Goal: Information Seeking & Learning: Learn about a topic

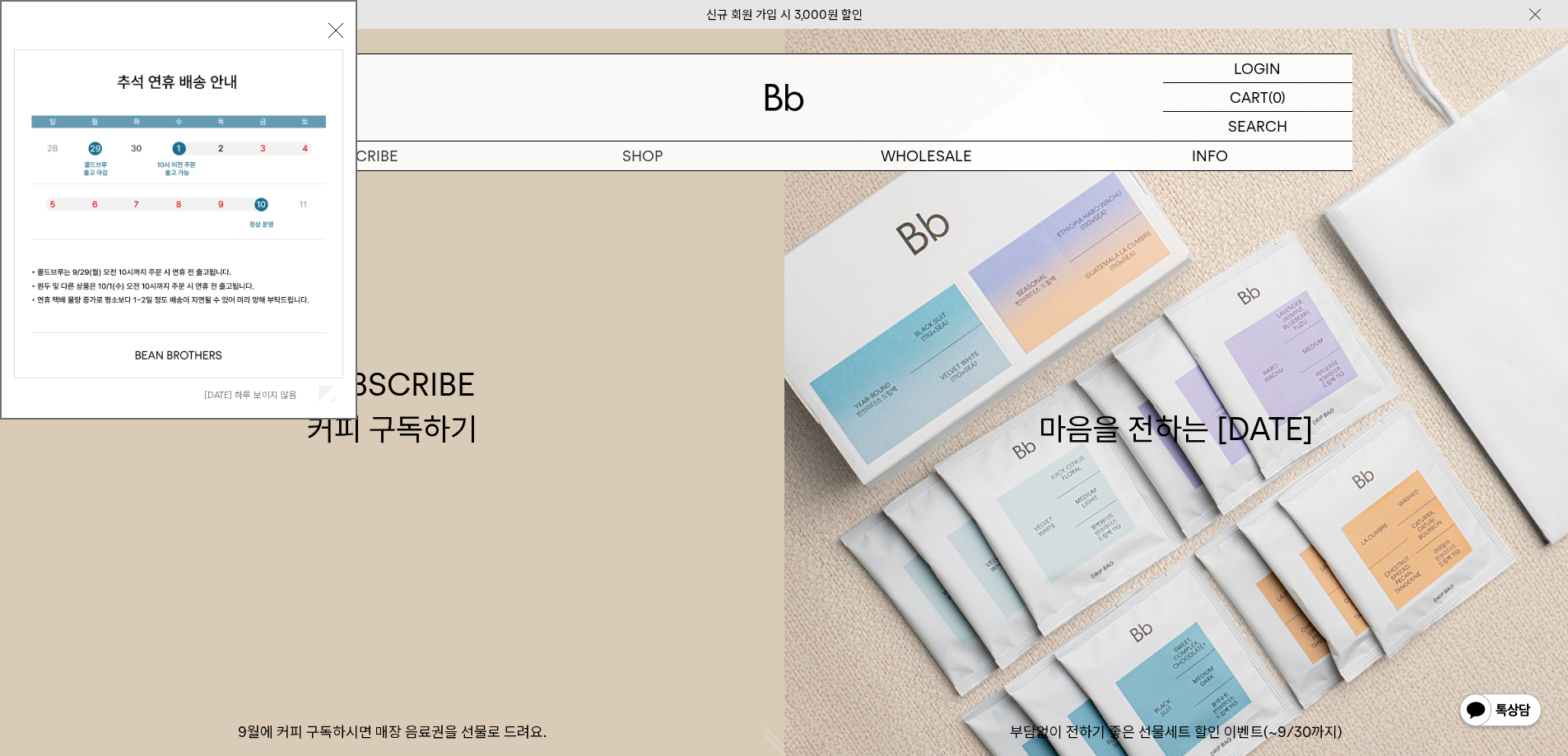
click at [277, 393] on label "[DATE] 하루 보이지 않음" at bounding box center [260, 394] width 112 height 11
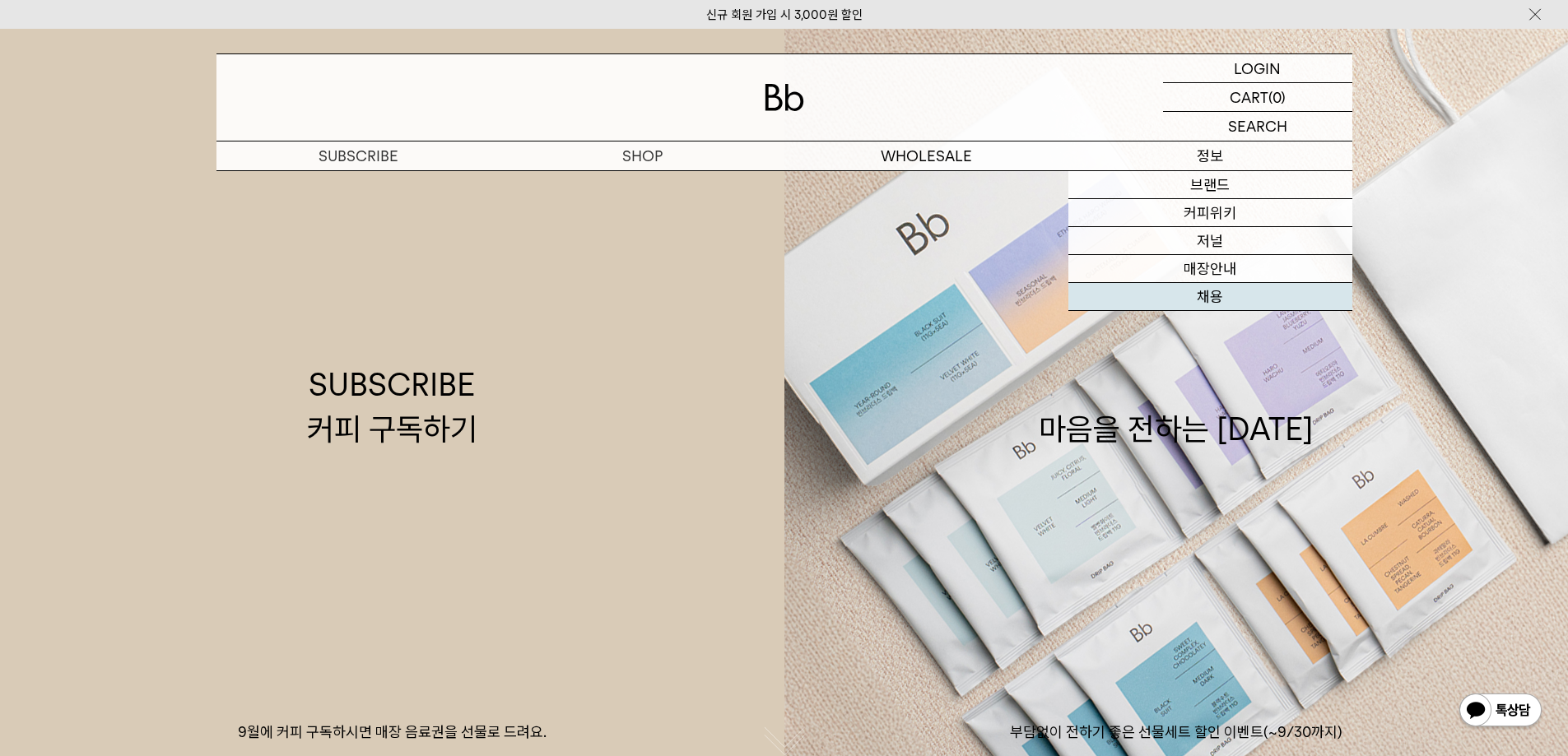
click at [1208, 293] on link "채용" at bounding box center [1210, 297] width 284 height 28
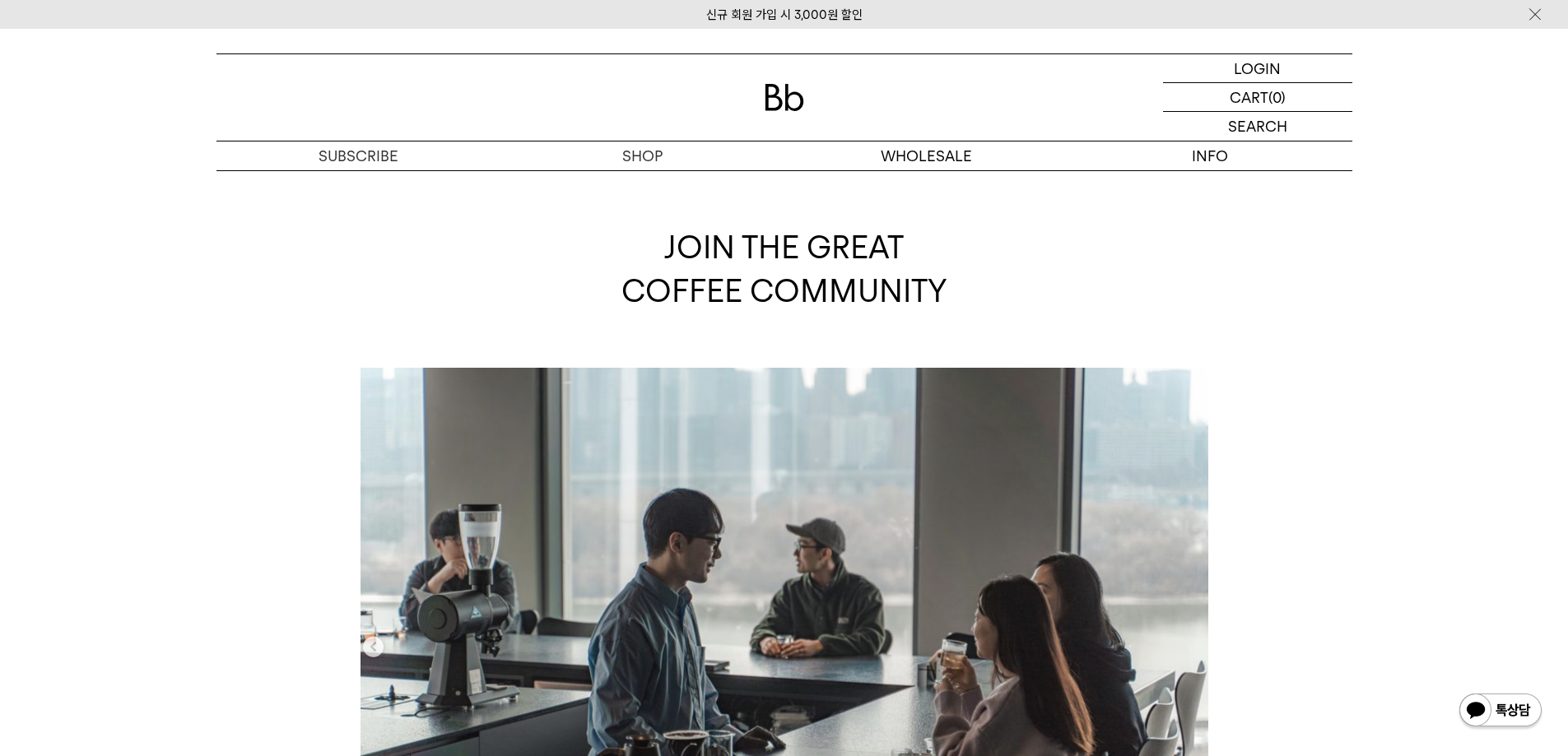
drag, startPoint x: 684, startPoint y: 242, endPoint x: 861, endPoint y: 285, distance: 182.1
click at [861, 285] on span "JOIN THE GREAT COFFEE COMMUNITY" at bounding box center [784, 269] width 326 height 81
click at [860, 285] on span "JOIN THE GREAT COFFEE COMMUNITY" at bounding box center [784, 269] width 326 height 81
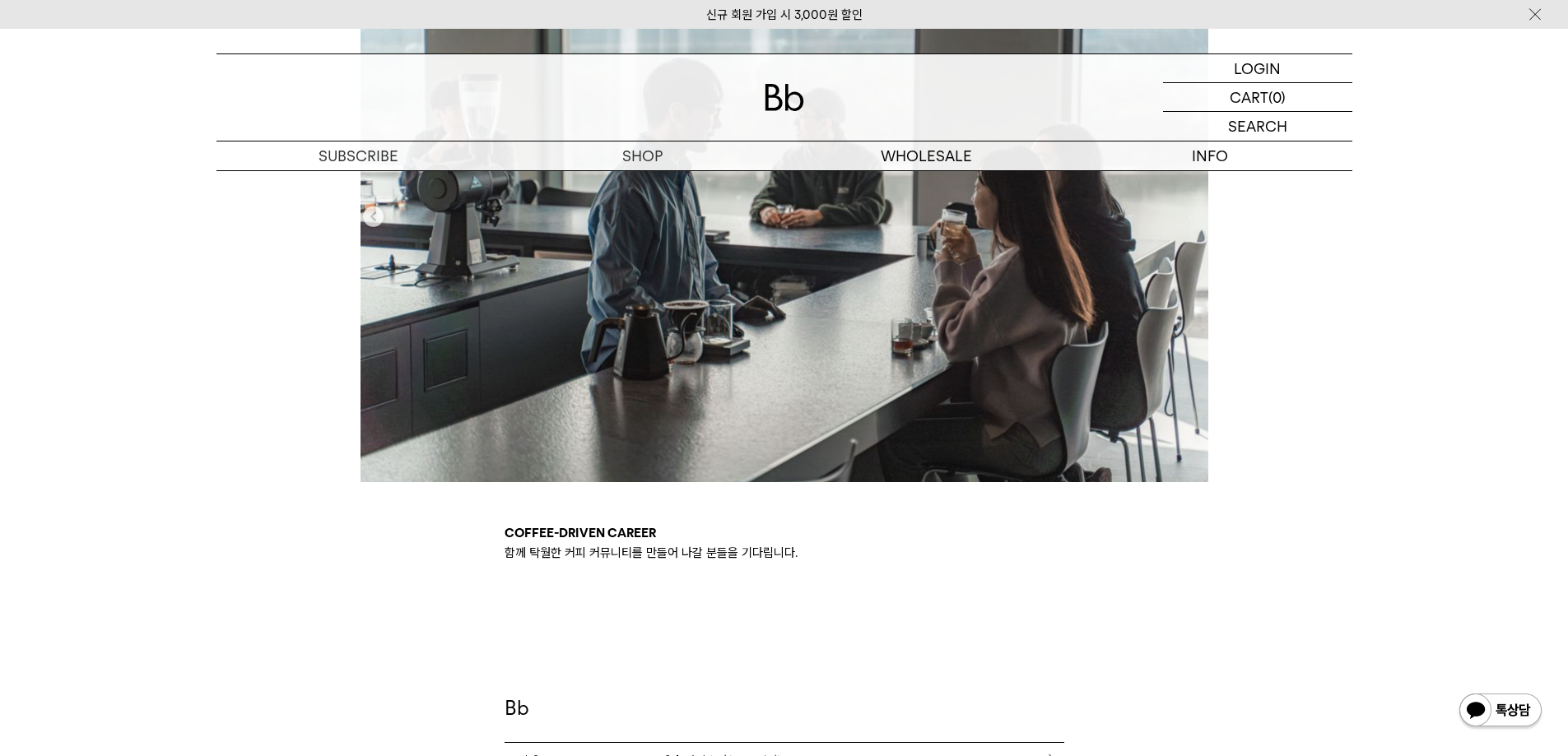
scroll to position [494, 0]
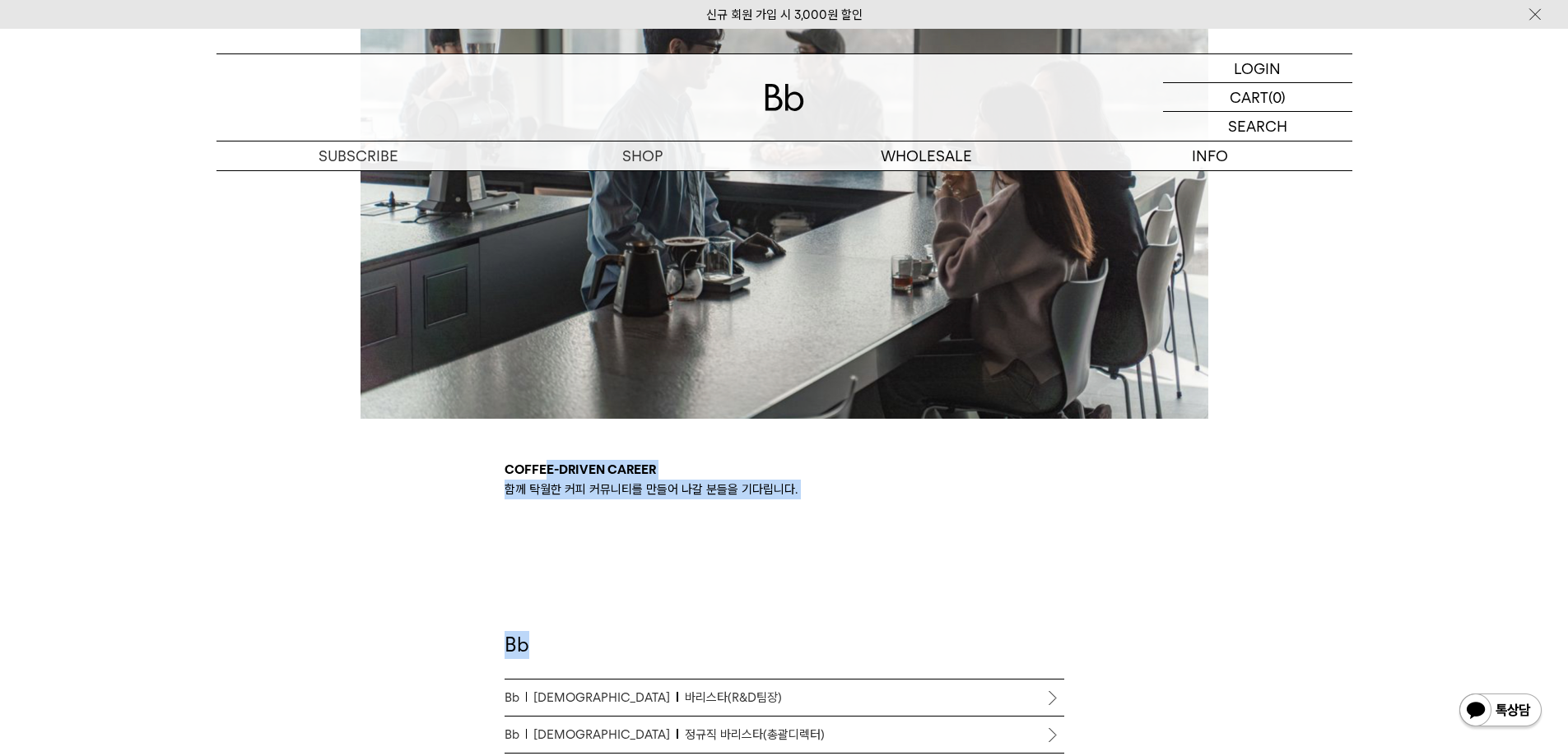
drag, startPoint x: 552, startPoint y: 474, endPoint x: 739, endPoint y: 504, distance: 189.4
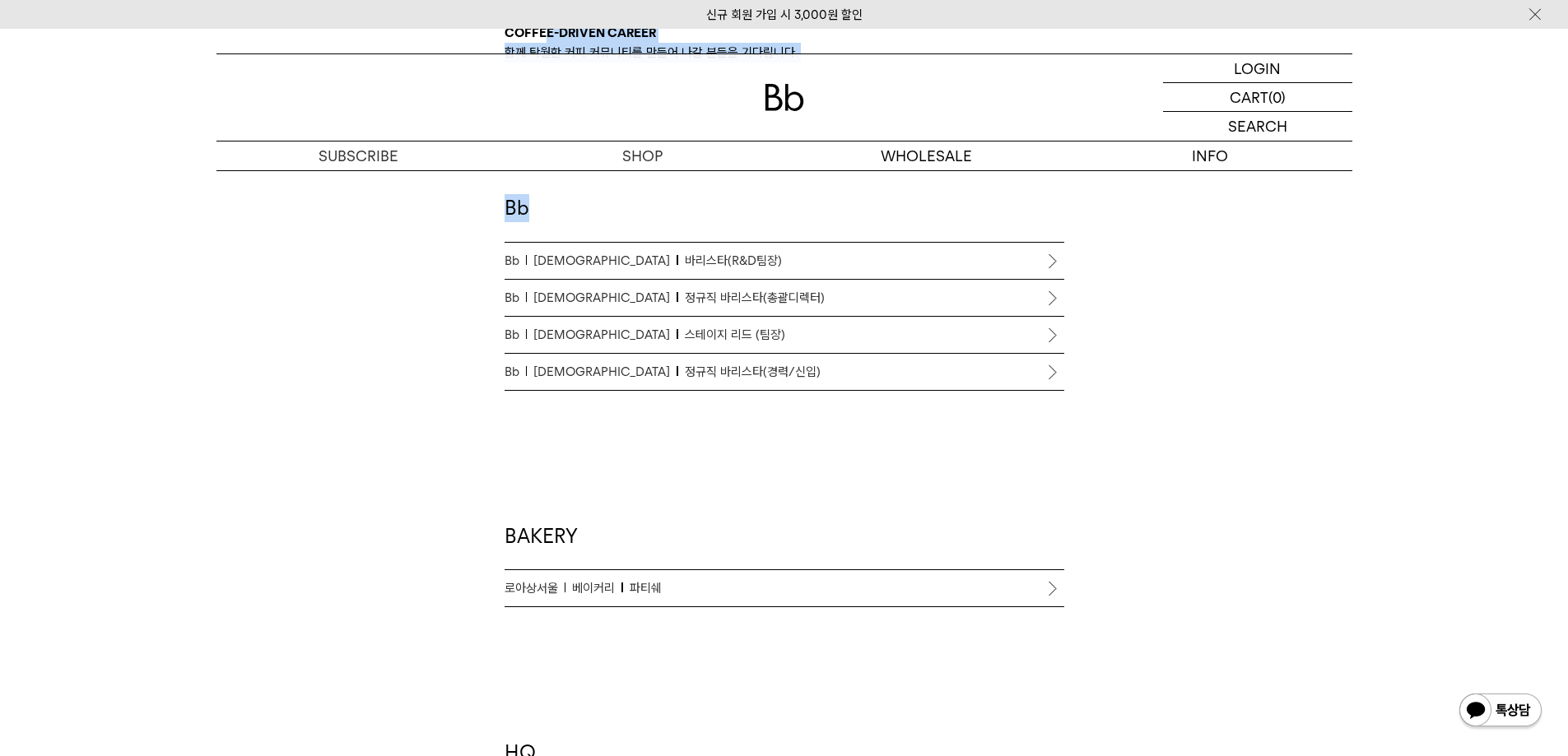
scroll to position [905, 0]
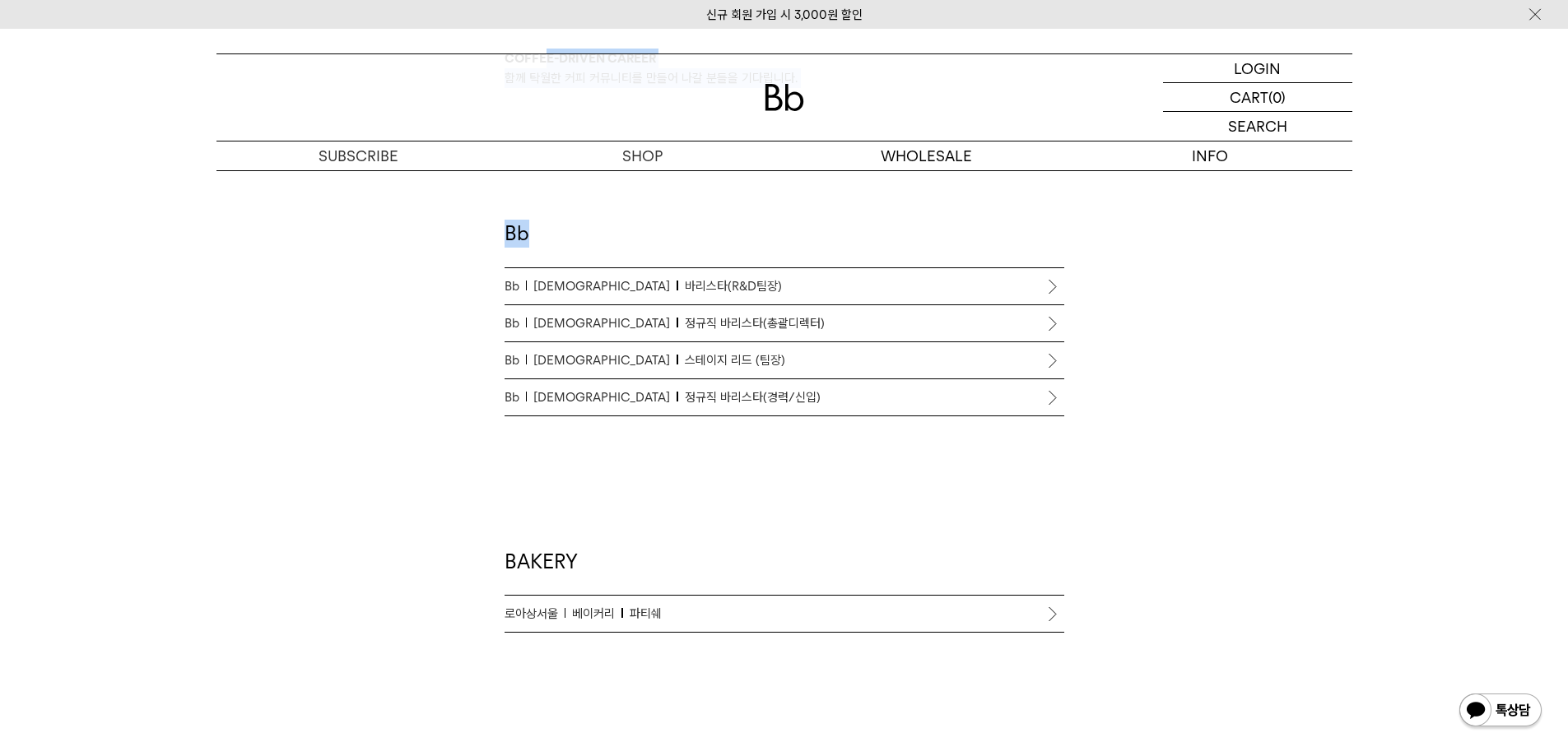
click at [685, 401] on span "정규직 바리스타(경력/신입)" at bounding box center [753, 397] width 136 height 20
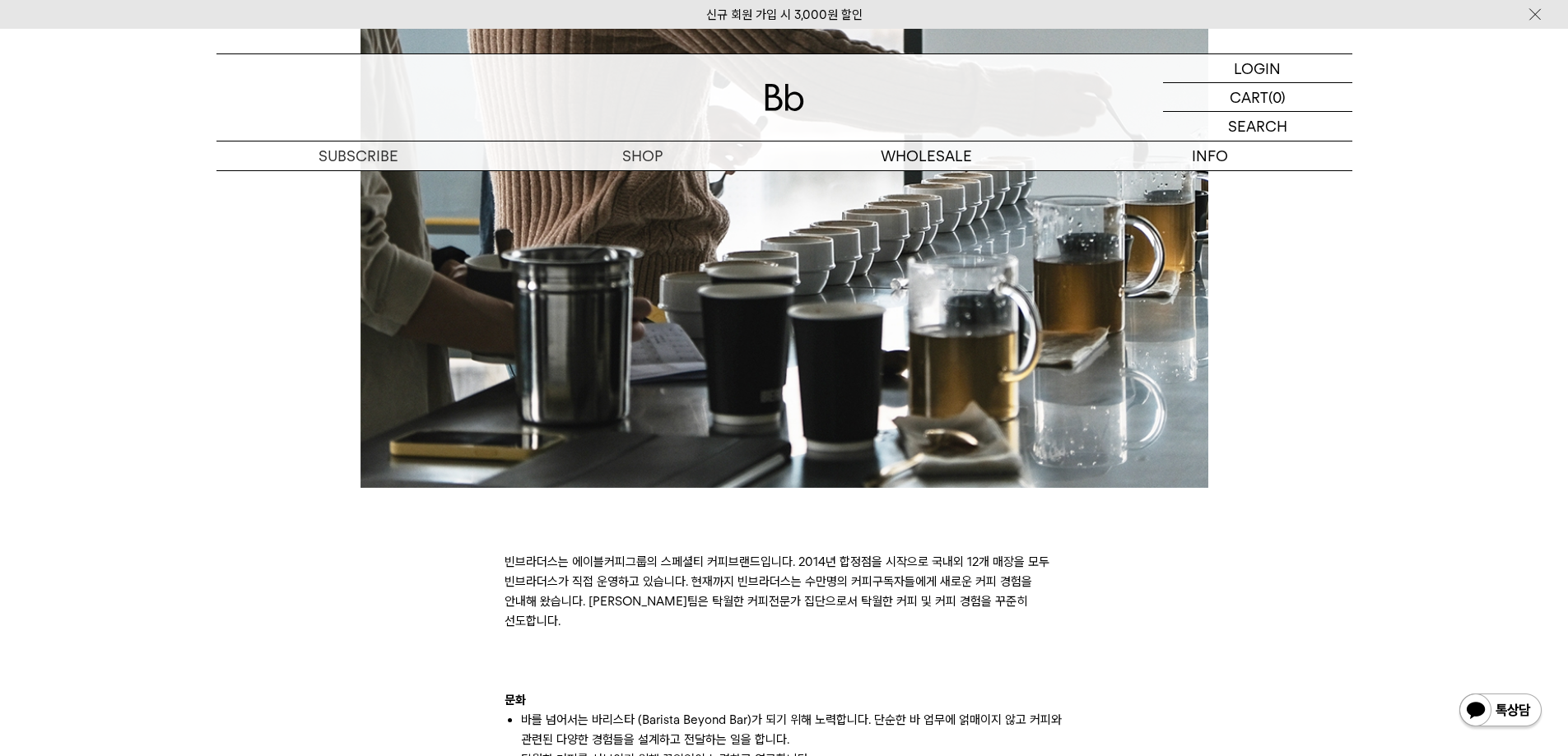
scroll to position [740, 0]
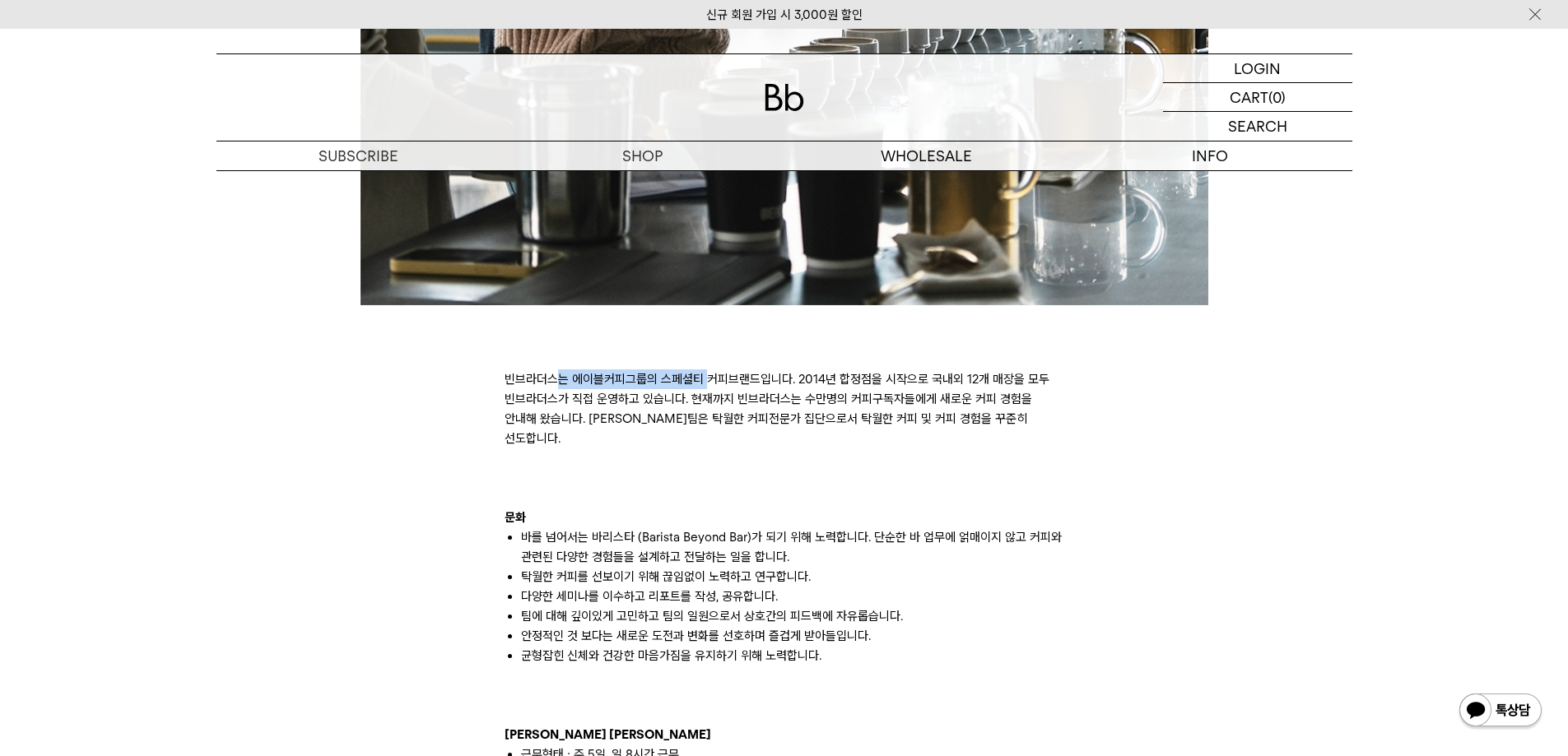
drag, startPoint x: 611, startPoint y: 376, endPoint x: 746, endPoint y: 386, distance: 135.4
click at [731, 385] on p "빈브라더스는 에이블커피그룹의 스페셜티 커피브랜드입니다. 2014년 합정점을 시작으로 국내외 12개 매장을 모두 빈브라더스가 직접 운영하고 있습…" at bounding box center [784, 408] width 560 height 79
click at [746, 386] on p "빈브라더스는 에이블커피그룹의 스페셜티 커피브랜드입니다. 2014년 합정점을 시작으로 국내외 12개 매장을 모두 빈브라더스가 직접 운영하고 있습…" at bounding box center [784, 408] width 560 height 79
drag, startPoint x: 574, startPoint y: 399, endPoint x: 743, endPoint y: 403, distance: 169.0
click at [737, 403] on p "빈브라더스는 에이블커피그룹의 스페셜티 커피브랜드입니다. 2014년 합정점을 시작으로 국내외 12개 매장을 모두 빈브라더스가 직접 운영하고 있습…" at bounding box center [784, 408] width 560 height 79
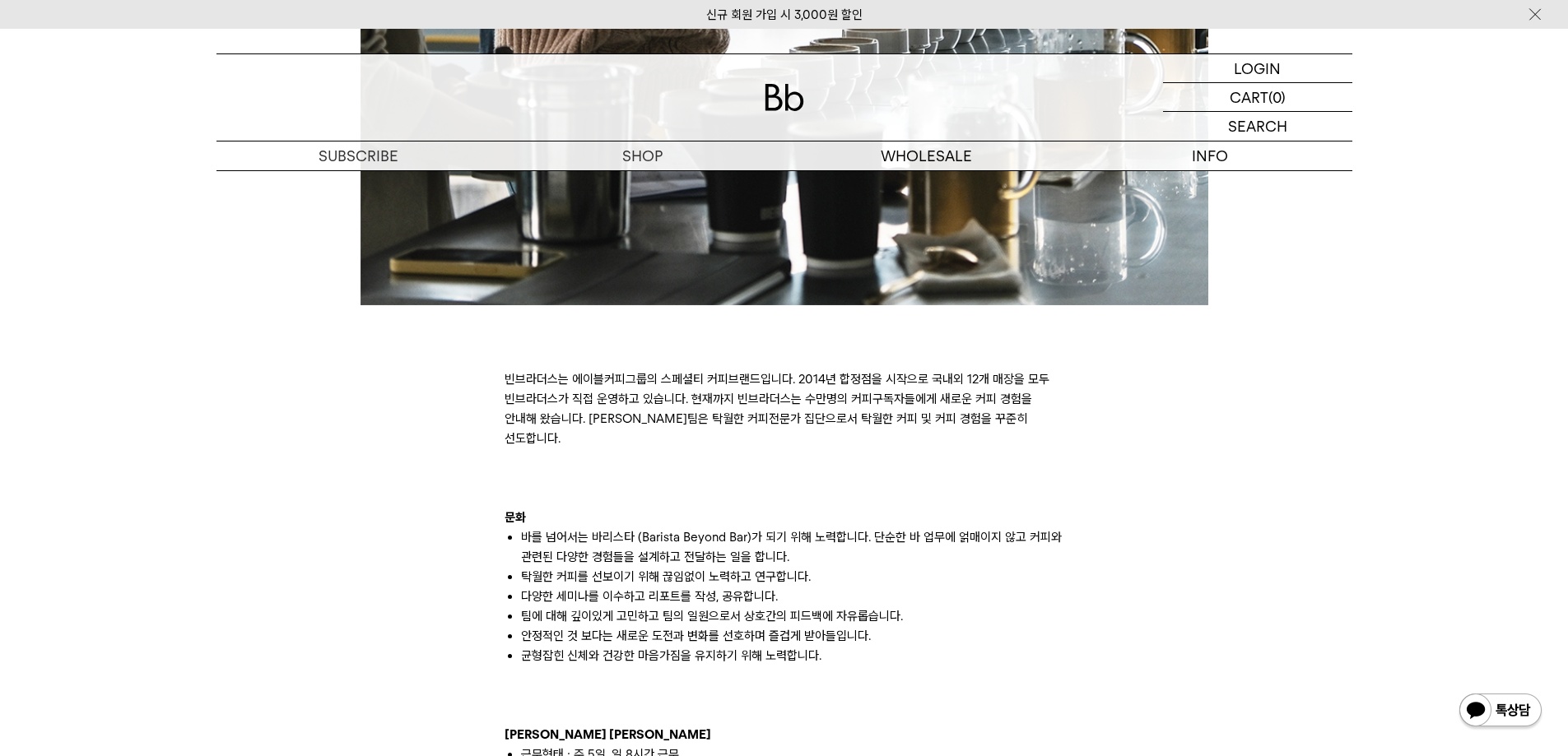
drag, startPoint x: 744, startPoint y: 403, endPoint x: 775, endPoint y: 401, distance: 31.1
click at [758, 403] on p "빈브라더스는 에이블커피그룹의 스페셜티 커피브랜드입니다. 2014년 합정점을 시작으로 국내외 12개 매장을 모두 빈브라더스가 직접 운영하고 있습…" at bounding box center [784, 408] width 560 height 79
drag, startPoint x: 815, startPoint y: 399, endPoint x: 869, endPoint y: 400, distance: 54.0
click at [850, 399] on p "빈브라더스는 에이블커피그룹의 스페셜티 커피브랜드입니다. 2014년 합정점을 시작으로 국내외 12개 매장을 모두 빈브라더스가 직접 운영하고 있습…" at bounding box center [784, 408] width 560 height 79
drag, startPoint x: 893, startPoint y: 402, endPoint x: 955, endPoint y: 401, distance: 62.0
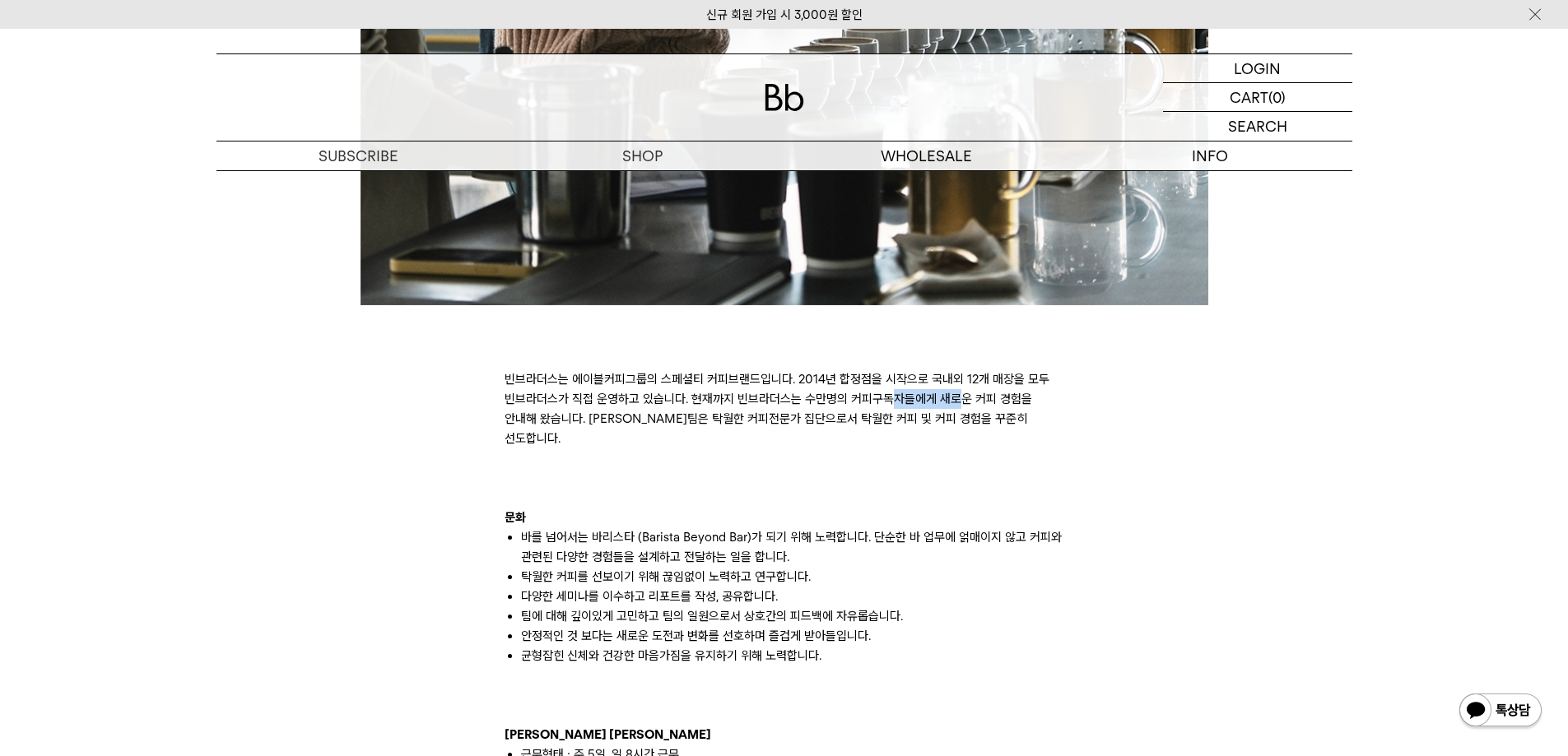
click at [955, 401] on p "빈브라더스는 에이블커피그룹의 스페셜티 커피브랜드입니다. 2014년 합정점을 시작으로 국내외 12개 매장을 모두 빈브라더스가 직접 운영하고 있습…" at bounding box center [784, 408] width 560 height 79
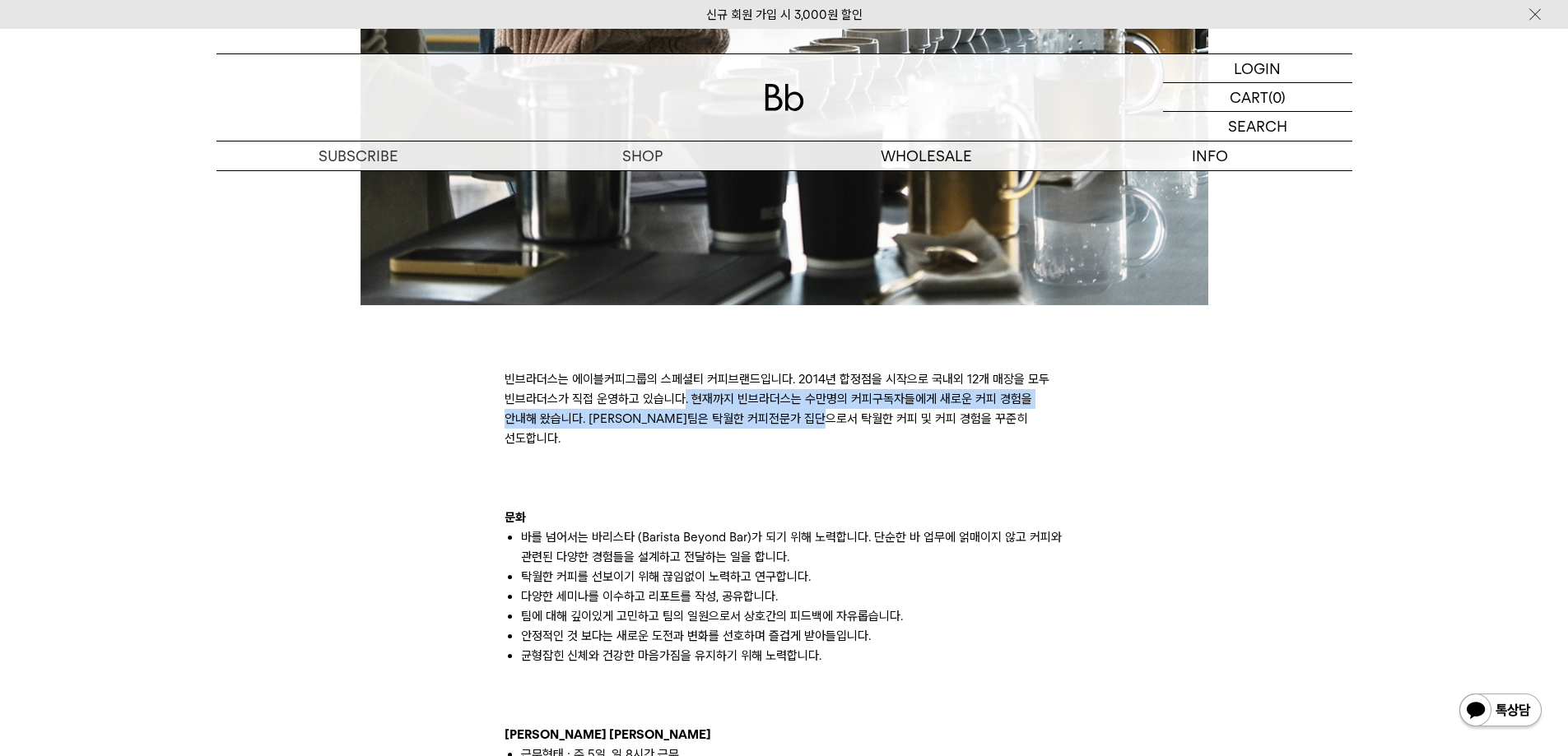
drag, startPoint x: 683, startPoint y: 408, endPoint x: 827, endPoint y: 416, distance: 144.2
click at [826, 415] on p "빈브라더스는 에이블커피그룹의 스페셜티 커피브랜드입니다. 2014년 합정점을 시작으로 국내외 12개 매장을 모두 빈브라더스가 직접 운영하고 있습…" at bounding box center [784, 408] width 560 height 79
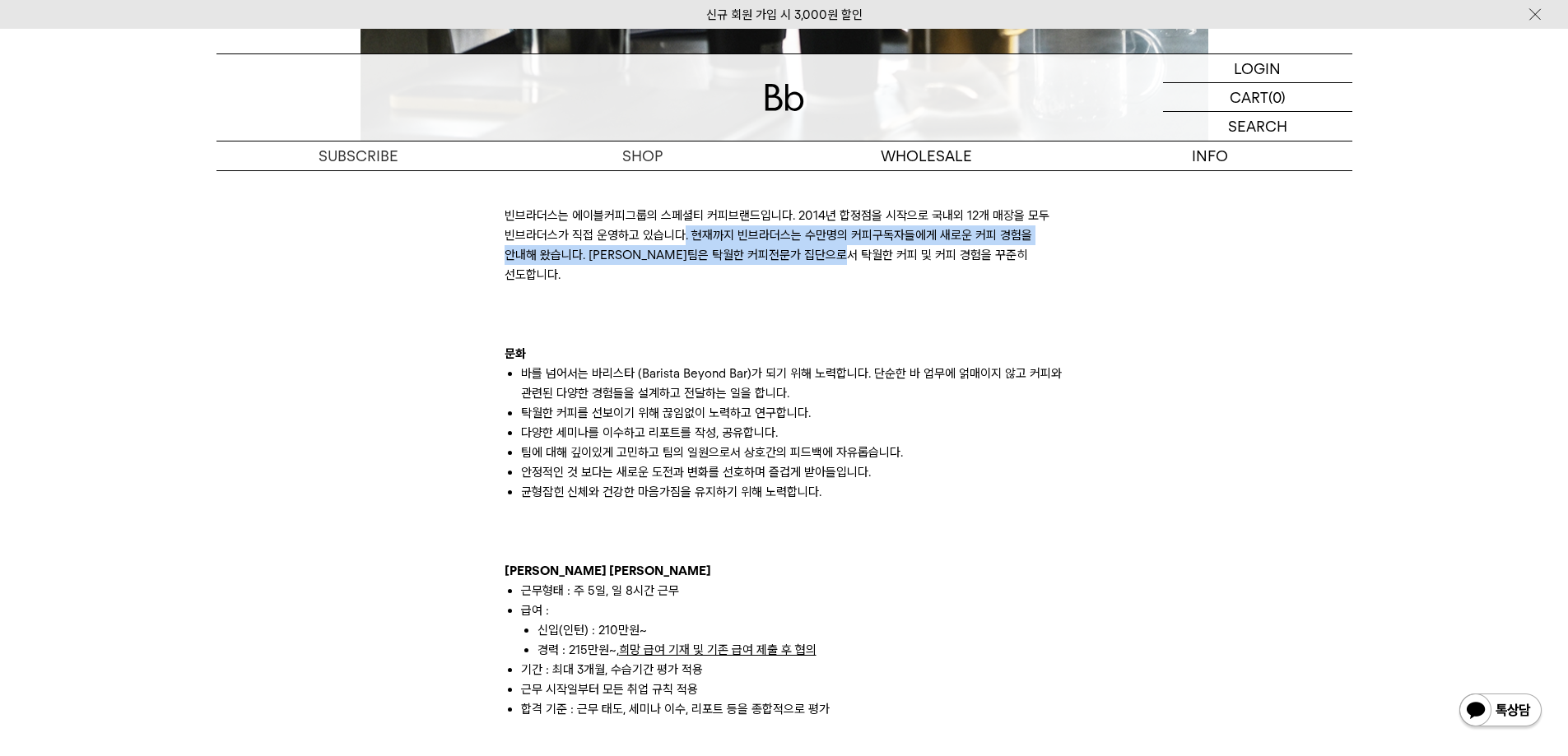
scroll to position [905, 0]
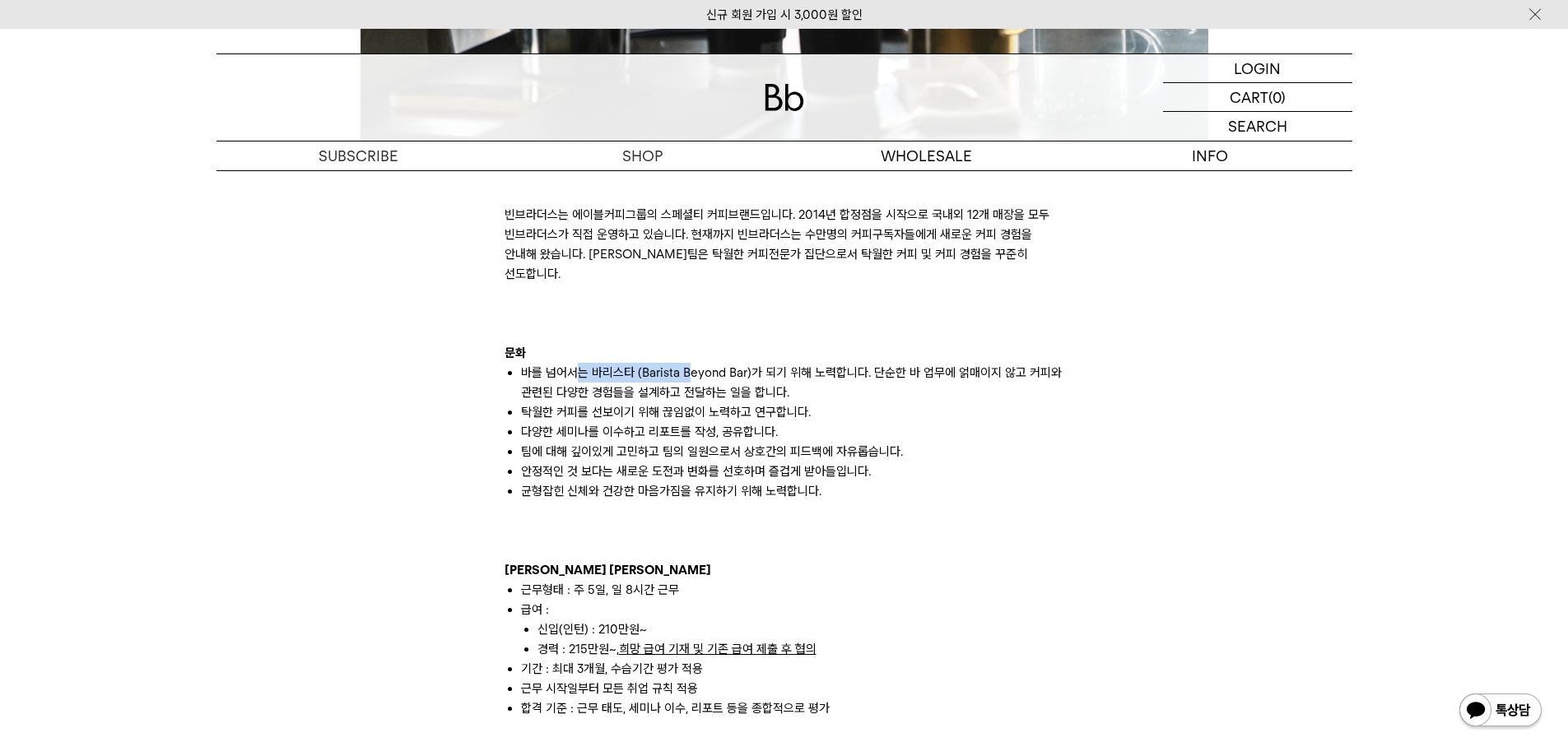
drag, startPoint x: 592, startPoint y: 350, endPoint x: 717, endPoint y: 362, distance: 125.6
click at [714, 363] on li "바를 넘어서는 바리스타 (Barista Beyond Bar)가 되기 위해 노력합니다. 단순한 바 업무에 얽매이지 않고 커피와 관련된 다양한 경…" at bounding box center [793, 382] width 544 height 39
click at [723, 363] on li "바를 넘어서는 바리스타 (Barista Beyond Bar)가 되기 위해 노력합니다. 단순한 바 업무에 얽매이지 않고 커피와 관련된 다양한 경…" at bounding box center [793, 382] width 544 height 39
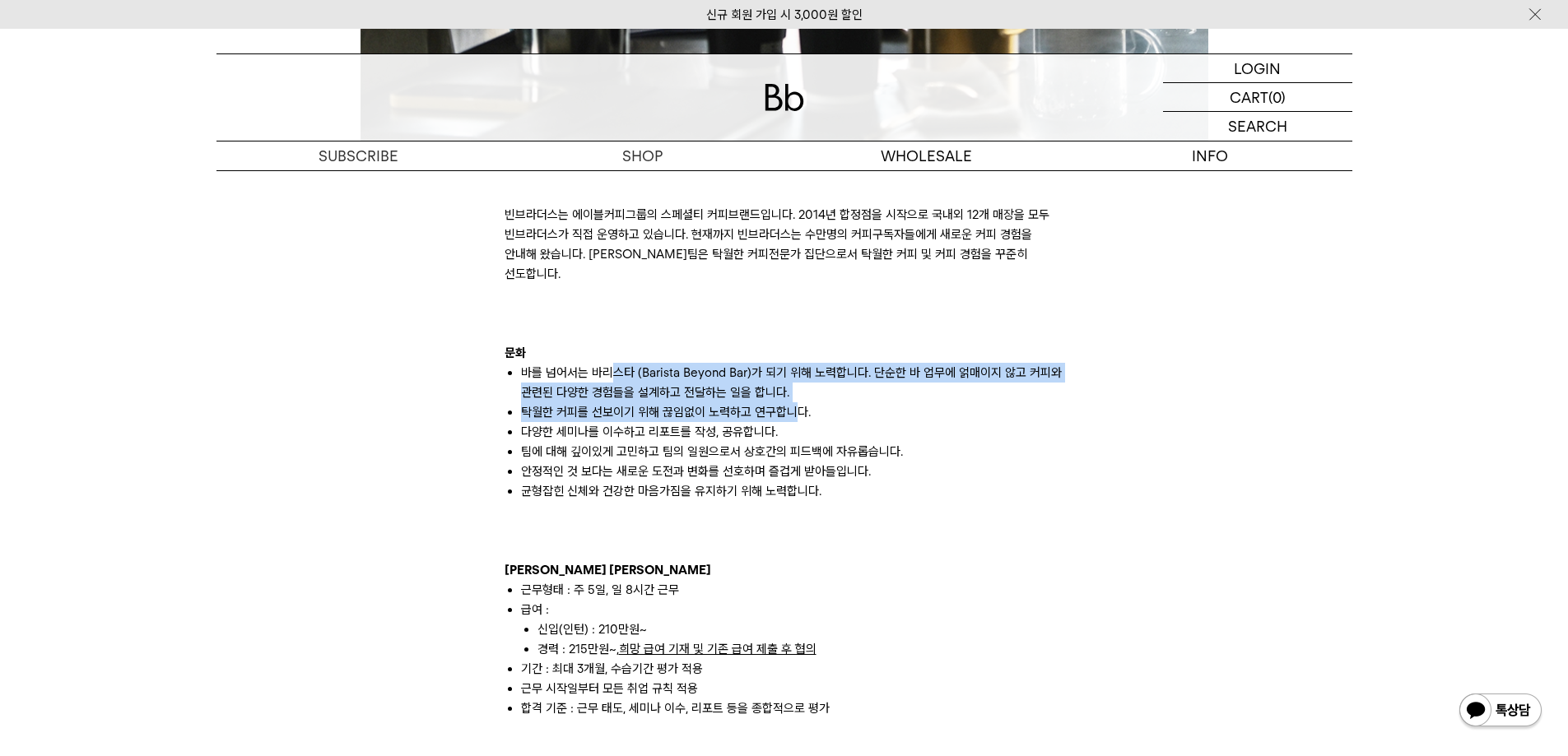
drag, startPoint x: 613, startPoint y: 360, endPoint x: 786, endPoint y: 395, distance: 176.5
click at [789, 395] on ul "바를 넘어서는 바리스타 (Barista Beyond Bar)가 되기 위해 노력합니다. 단순한 바 업무에 얽매이지 않고 커피와 관련된 다양한 경…" at bounding box center [784, 432] width 560 height 139
click at [785, 402] on li "탁월한 커피를 선보이기 위해 끊임없이 노력하고 연구합니다." at bounding box center [793, 411] width 544 height 20
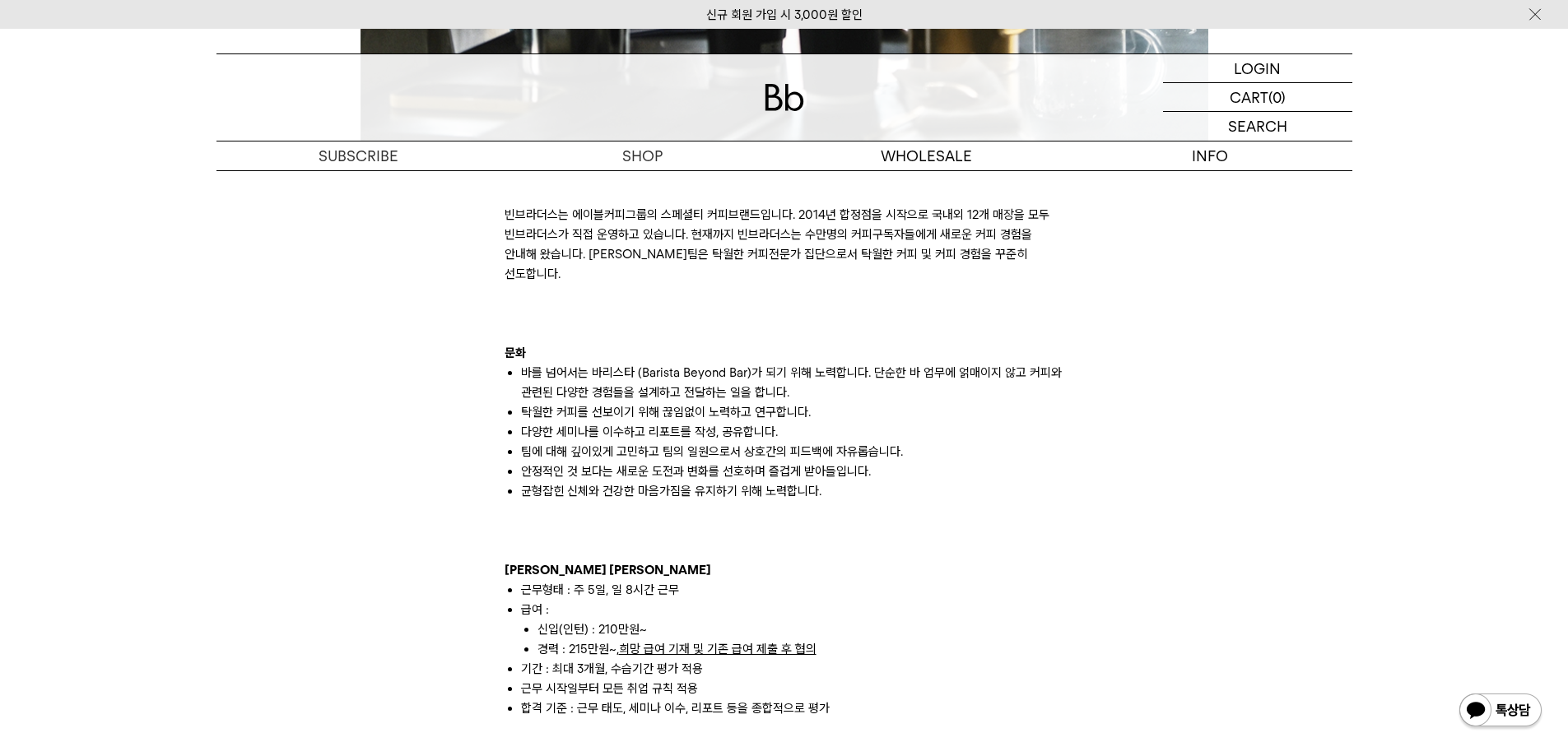
click at [723, 402] on li "탁월한 커피를 선보이기 위해 끊임없이 노력하고 연구합니다." at bounding box center [793, 411] width 544 height 20
drag, startPoint x: 530, startPoint y: 370, endPoint x: 680, endPoint y: 396, distance: 152.2
click at [679, 396] on ul "바를 넘어서는 바리스타 (Barista Beyond Bar)가 되기 위해 노력합니다. 단순한 바 업무에 얽매이지 않고 커피와 관련된 다양한 경…" at bounding box center [784, 432] width 560 height 139
click at [680, 402] on li "탁월한 커피를 선보이기 위해 끊임없이 노력하고 연구합니다." at bounding box center [793, 411] width 544 height 20
drag, startPoint x: 696, startPoint y: 393, endPoint x: 732, endPoint y: 408, distance: 39.0
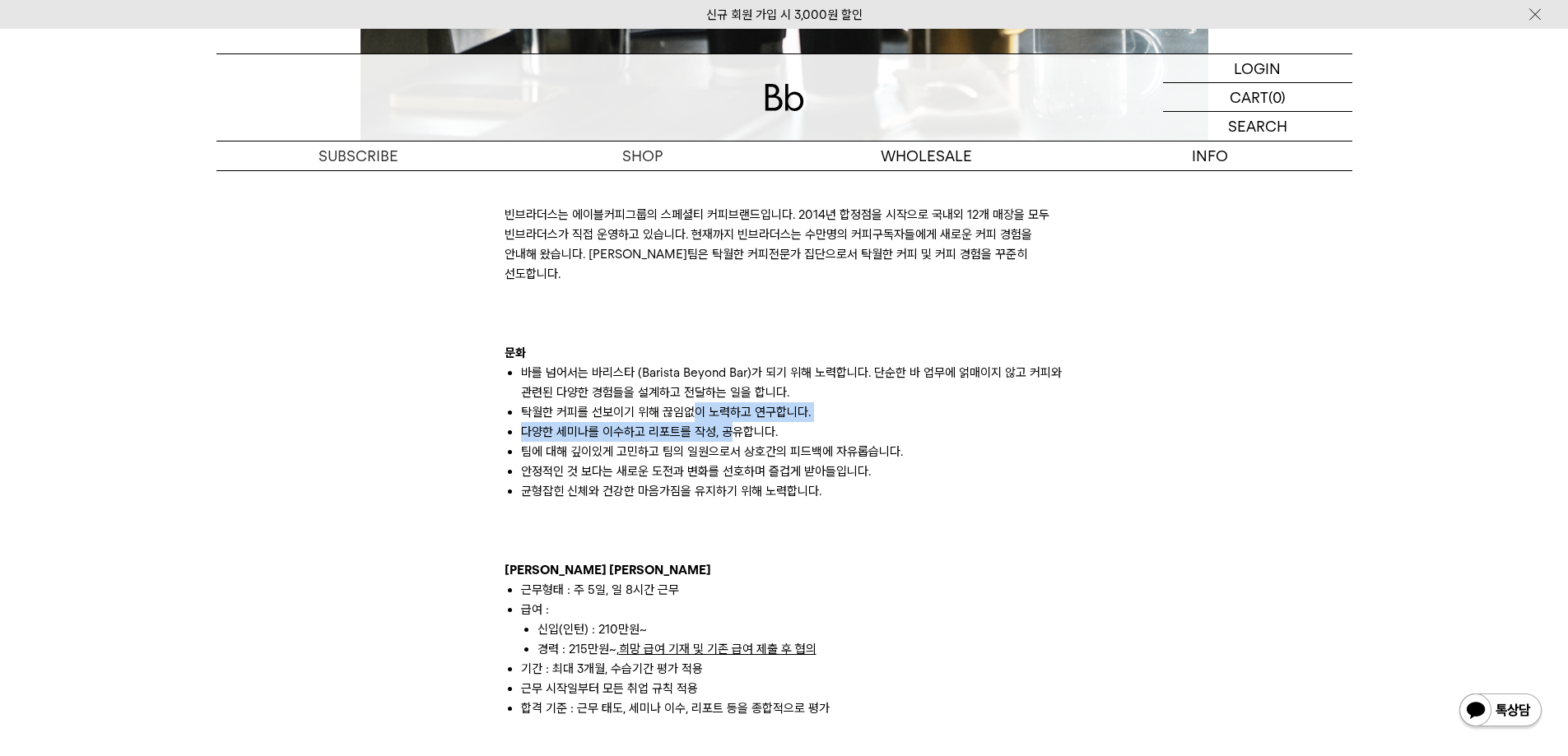
click at [732, 408] on ul "바를 넘어서는 바리스타 (Barista Beyond Bar)가 되기 위해 노력합니다. 단순한 바 업무에 얽매이지 않고 커피와 관련된 다양한 경…" at bounding box center [784, 432] width 560 height 139
click at [731, 422] on li "다양한 세미나를 이수하고 리포트를 작성, 공유합니다." at bounding box center [793, 431] width 544 height 20
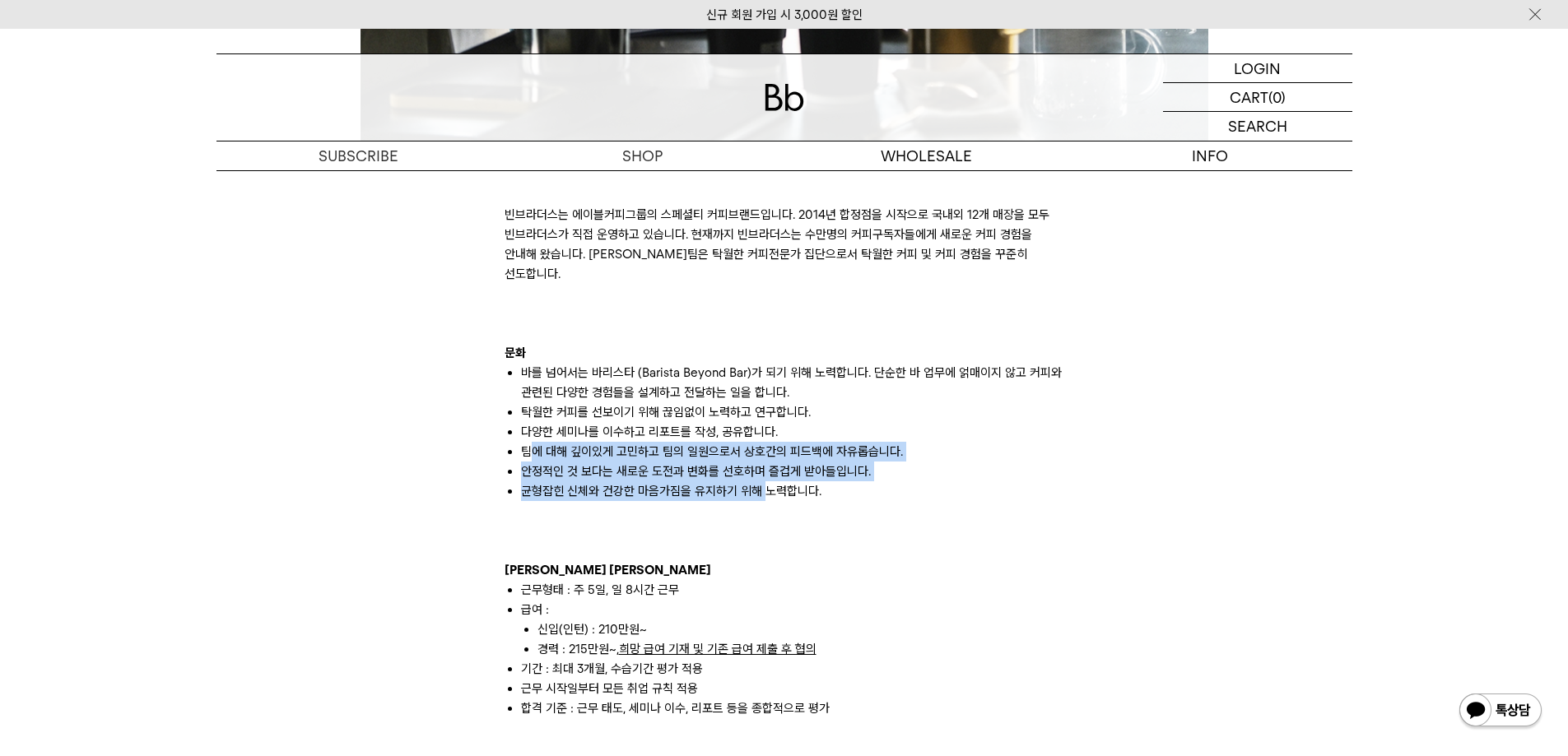
drag, startPoint x: 531, startPoint y: 426, endPoint x: 777, endPoint y: 472, distance: 250.3
click at [766, 476] on ul "바를 넘어서는 바리스타 (Barista Beyond Bar)가 되기 위해 노력합니다. 단순한 바 업무에 얽매이지 않고 커피와 관련된 다양한 경…" at bounding box center [784, 432] width 560 height 139
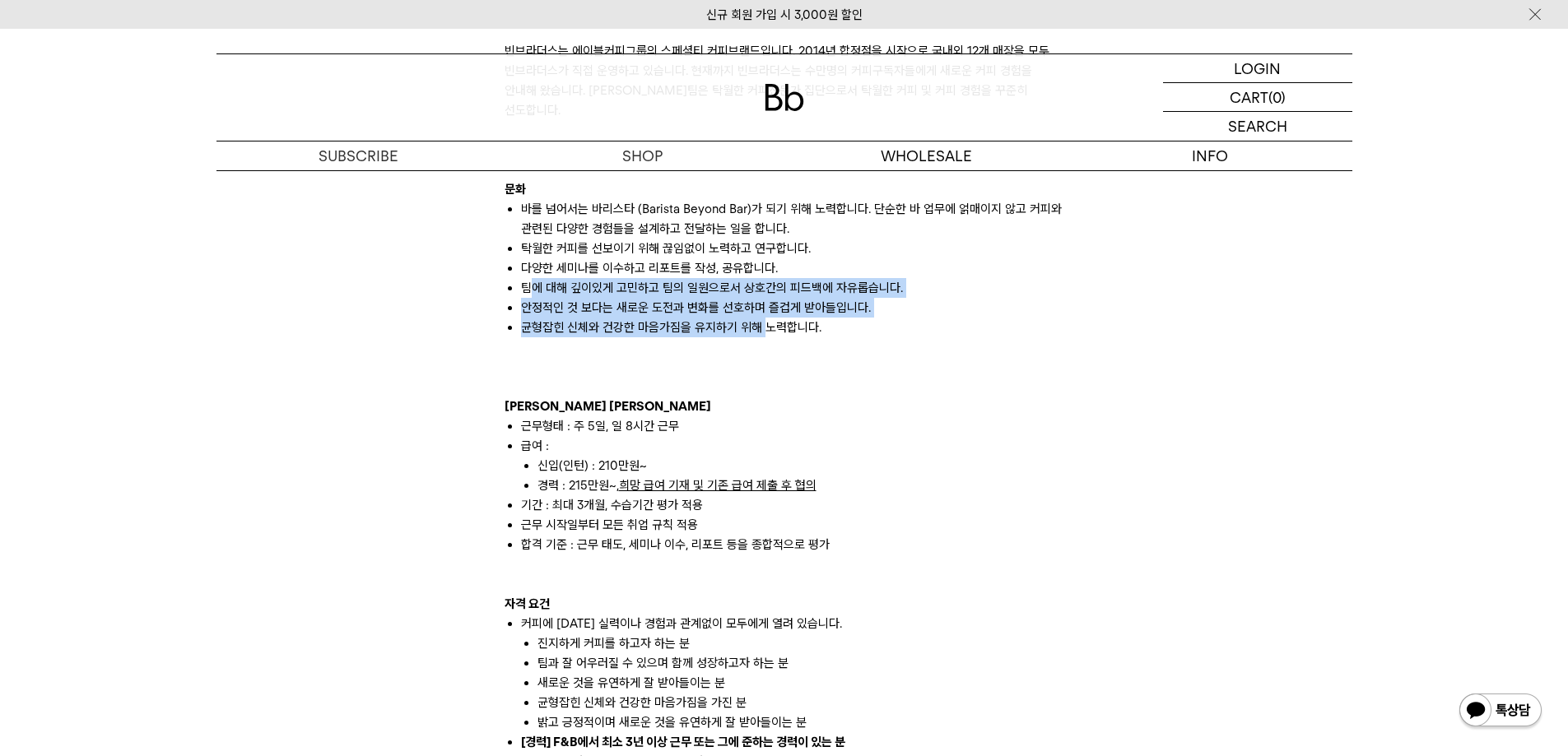
scroll to position [1070, 0]
drag, startPoint x: 552, startPoint y: 403, endPoint x: 670, endPoint y: 433, distance: 121.8
click at [670, 433] on ul "근무형태 : 주 5일, 일 8시간 근무 급여 : 신입(인턴) : 210만원~ 경력 : 215만원~, 희망 급여 기재 및 기존 급여 제출 후 협…" at bounding box center [784, 484] width 560 height 139
click at [670, 436] on li "급여 :" at bounding box center [793, 445] width 544 height 20
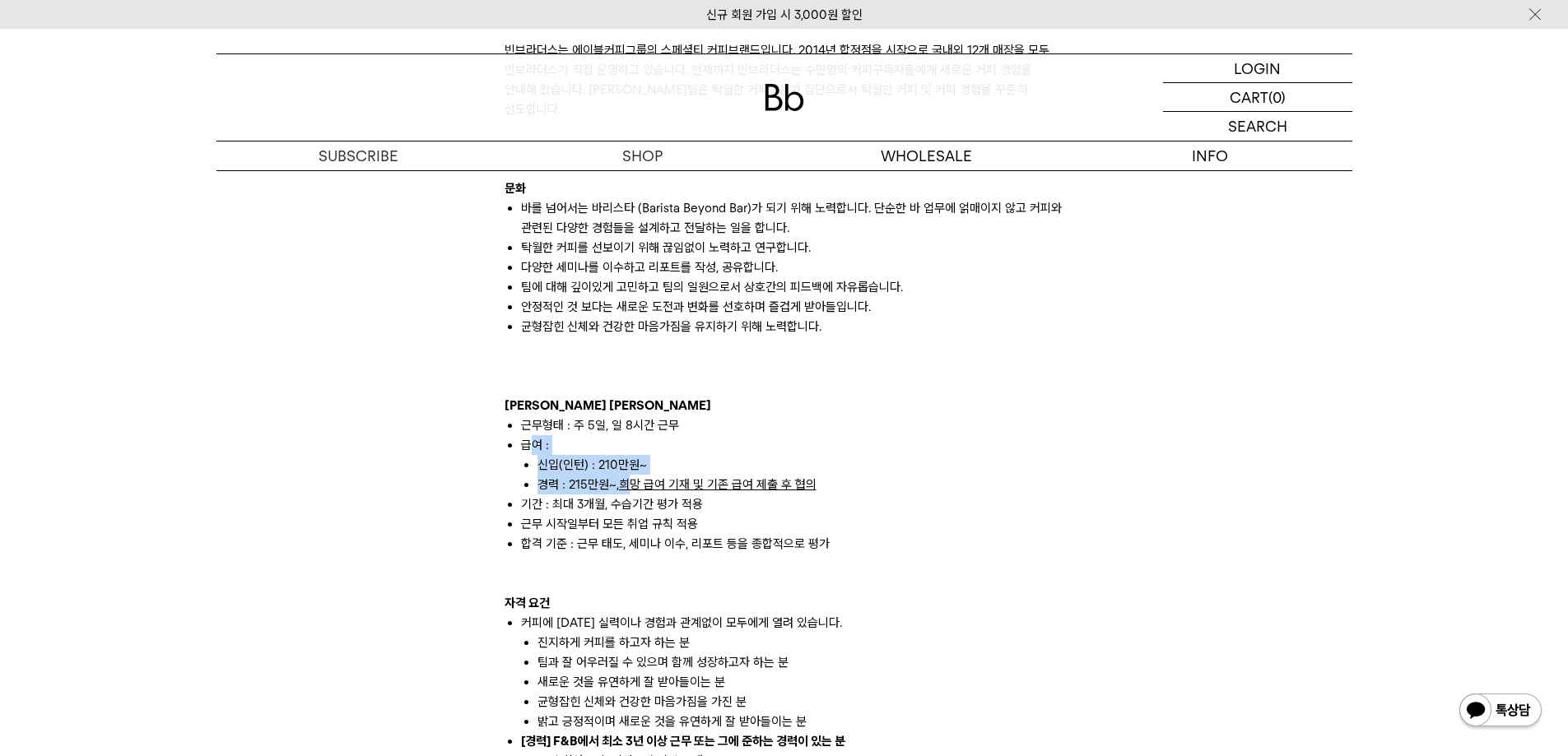
drag, startPoint x: 534, startPoint y: 416, endPoint x: 631, endPoint y: 456, distance: 104.9
click at [630, 456] on ul "근무형태 : 주 5일, 일 8시간 근무 급여 : 신입(인턴) : 210만원~ 경력 : 215만원~, 희망 급여 기재 및 기존 급여 제출 후 협…" at bounding box center [784, 484] width 560 height 139
click at [638, 455] on li "신입(인턴) : 210만원~" at bounding box center [800, 465] width 527 height 20
drag, startPoint x: 548, startPoint y: 442, endPoint x: 611, endPoint y: 449, distance: 63.4
click at [611, 455] on li "신입(인턴) : 210만원~" at bounding box center [800, 465] width 527 height 20
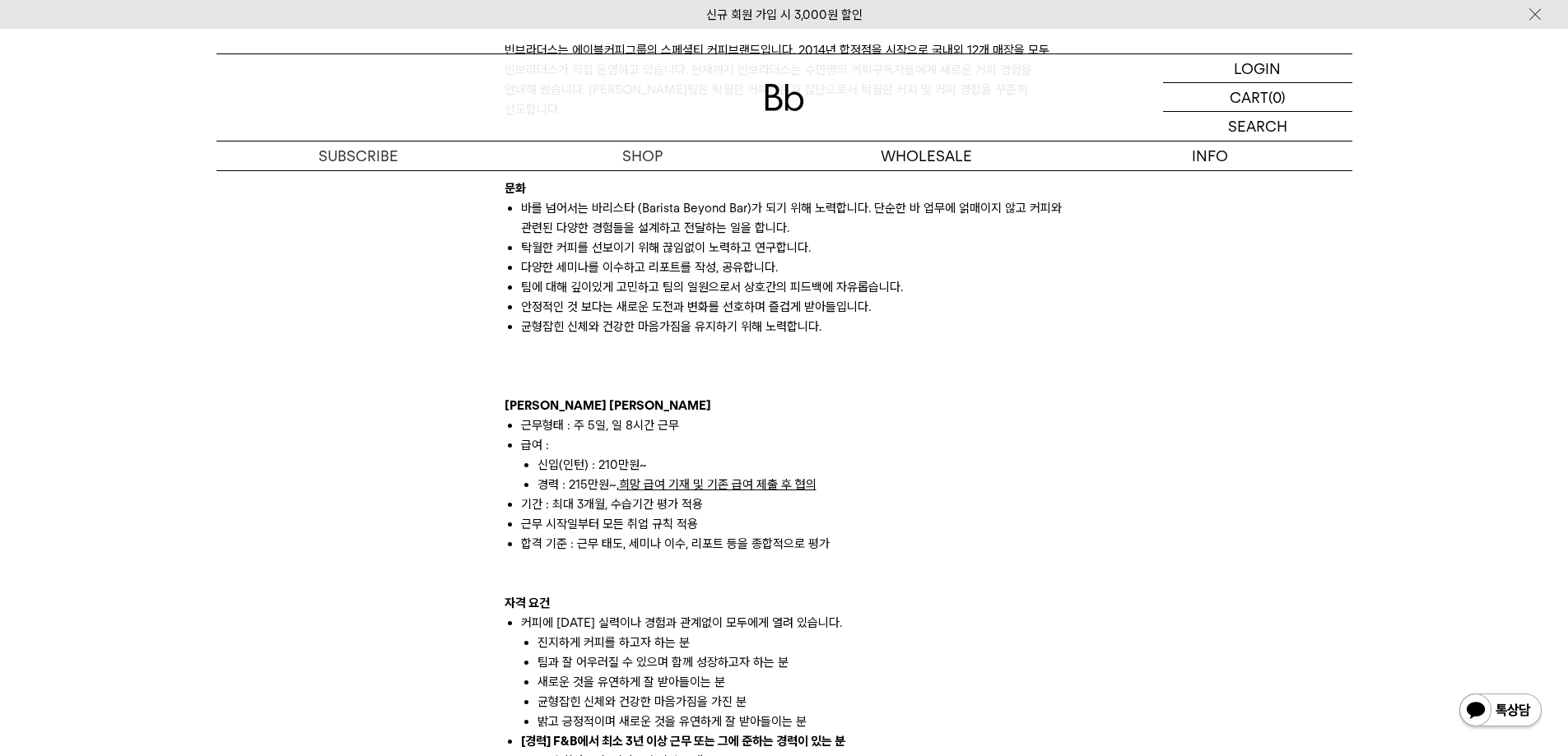
click at [593, 475] on li "경력 : 215만원~, 희망 급여 기재 및 기존 급여 제출 후 협의" at bounding box center [800, 484] width 527 height 20
drag, startPoint x: 612, startPoint y: 463, endPoint x: 703, endPoint y: 486, distance: 93.9
click at [703, 486] on ul "근무형태 : 주 5일, 일 8시간 근무 급여 : 신입(인턴) : 210만원~ 경력 : 215만원~, 희망 급여 기재 및 기존 급여 제출 후 협…" at bounding box center [784, 484] width 560 height 139
click at [523, 514] on li "근무 시작일부터 모든 취업 규칙 적용" at bounding box center [793, 524] width 544 height 20
drag, startPoint x: 519, startPoint y: 485, endPoint x: 593, endPoint y: 486, distance: 74.0
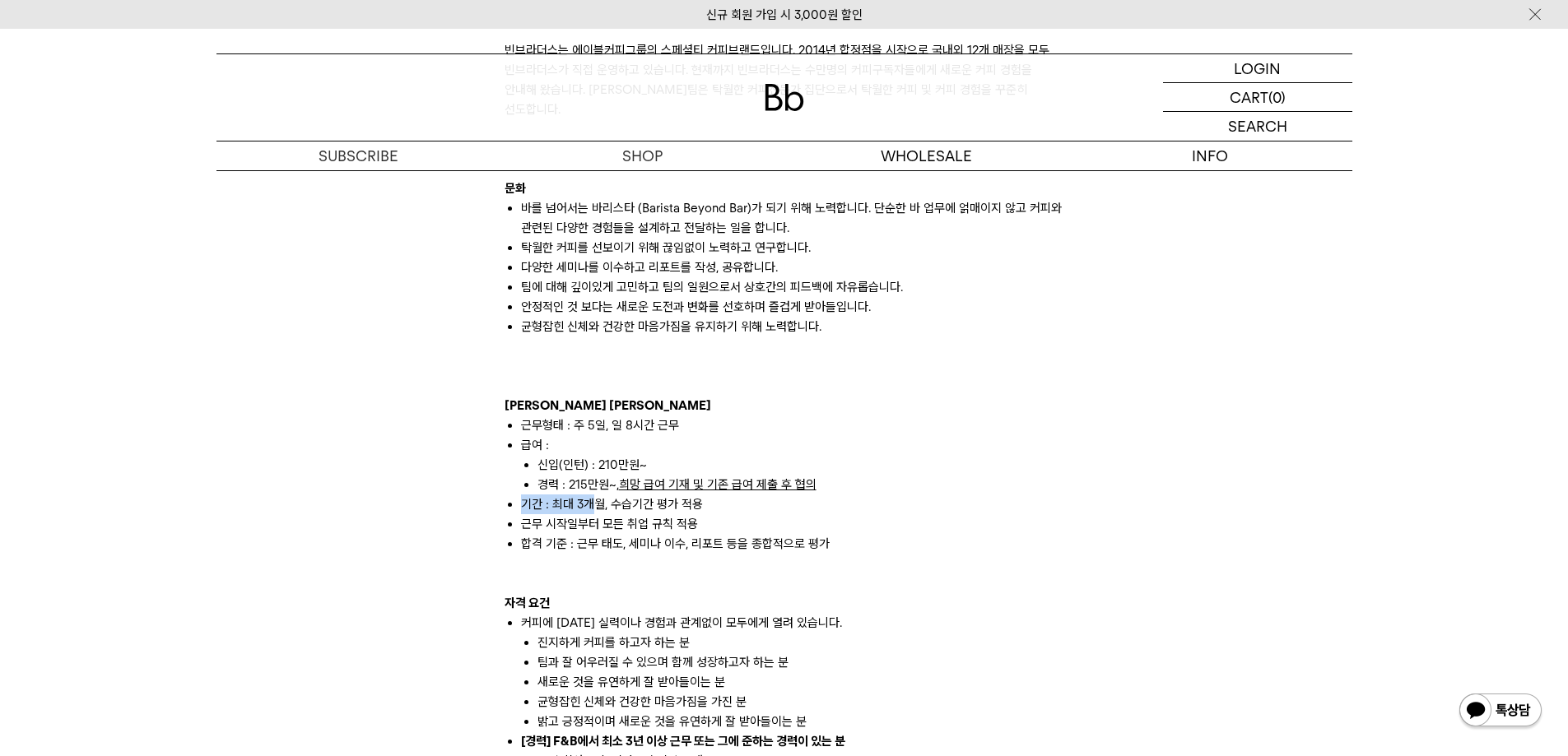
click at [591, 486] on ul "근무형태 : 주 5일, 일 8시간 근무 급여 : 신입(인턴) : 210만원~ 경력 : 215만원~, 희망 급여 기재 및 기존 급여 제출 후 협…" at bounding box center [784, 484] width 560 height 139
drag, startPoint x: 623, startPoint y: 487, endPoint x: 676, endPoint y: 487, distance: 53.0
click at [675, 495] on li "기간 : 최대 3개월, 수습기간 평가 적용" at bounding box center [793, 504] width 544 height 20
drag, startPoint x: 525, startPoint y: 503, endPoint x: 795, endPoint y: 525, distance: 270.9
click at [794, 525] on ul "근무형태 : 주 5일, 일 8시간 근무 급여 : 신입(인턴) : 210만원~ 경력 : 215만원~, 희망 급여 기재 및 기존 급여 제출 후 협…" at bounding box center [784, 484] width 560 height 139
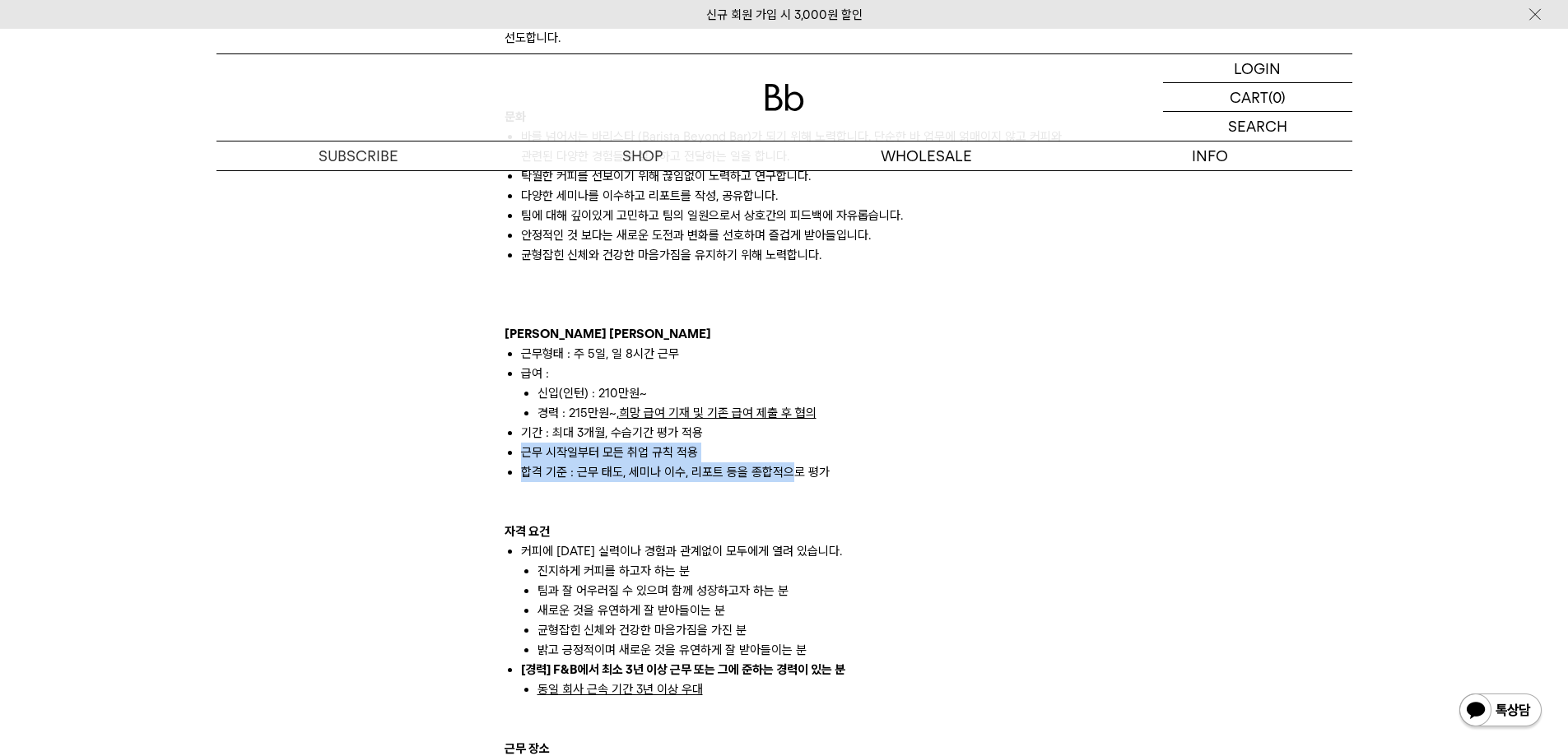
scroll to position [1234, 0]
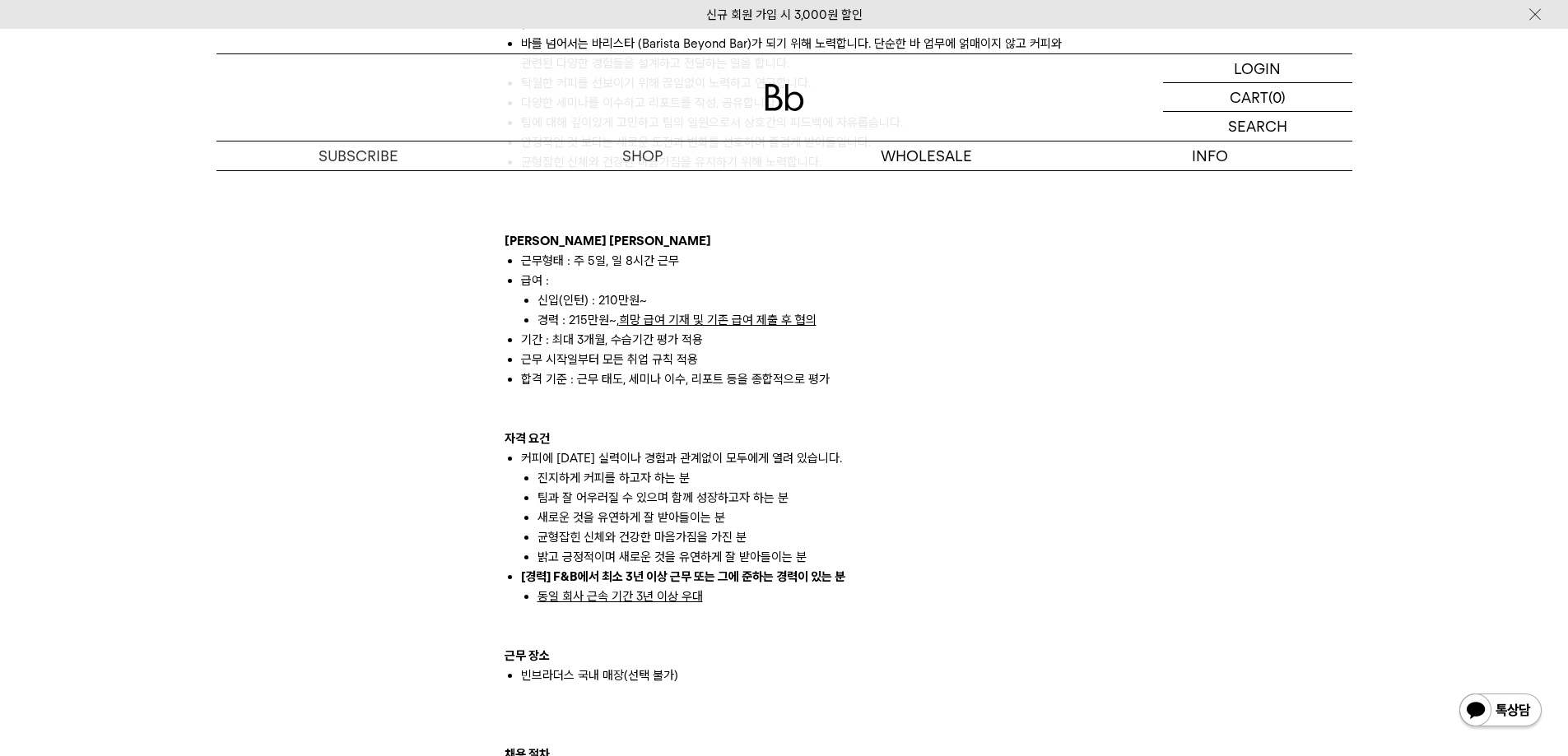
click at [596, 468] on li "진지하게 커피를 하고자 하는 분" at bounding box center [800, 478] width 527 height 20
drag, startPoint x: 552, startPoint y: 438, endPoint x: 681, endPoint y: 447, distance: 129.3
click at [679, 449] on li "커피에 대한 실력이나 경험과 관계없이 모두에게 열려 있습니다. 진지하게 커피를 하고자 하는 분 팀과 잘 어우러질 수 있으며 함께 성장하고자 하…" at bounding box center [793, 508] width 544 height 118
click at [692, 449] on li "커피에 대한 실력이나 경험과 관계없이 모두에게 열려 있습니다. 진지하게 커피를 하고자 하는 분 팀과 잘 어우러질 수 있으며 함께 성장하고자 하…" at bounding box center [793, 508] width 544 height 118
drag, startPoint x: 539, startPoint y: 463, endPoint x: 638, endPoint y: 465, distance: 99.0
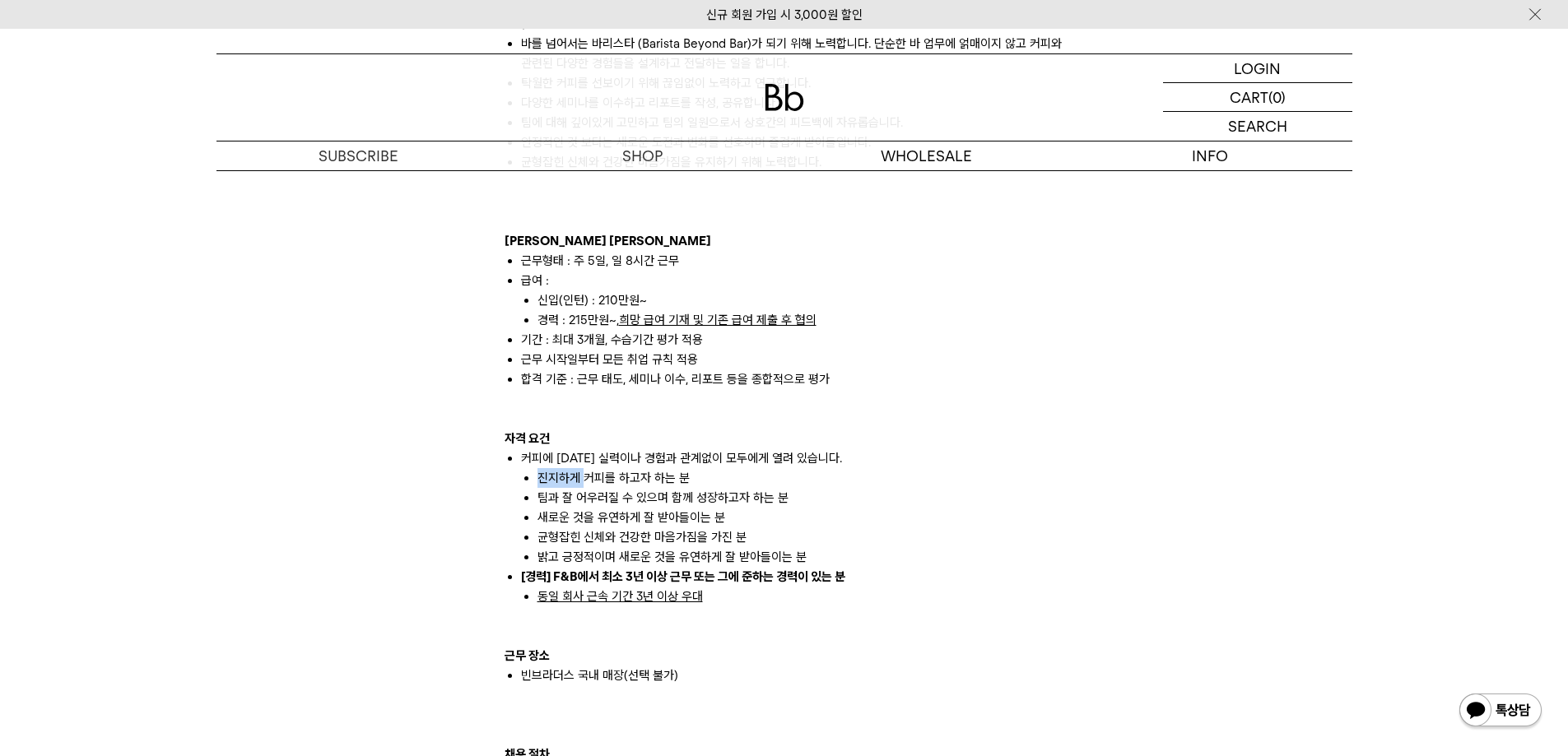
click at [630, 468] on li "진지하게 커피를 하고자 하는 분" at bounding box center [800, 478] width 527 height 20
drag, startPoint x: 549, startPoint y: 482, endPoint x: 685, endPoint y: 485, distance: 136.0
click at [680, 488] on li "팀과 잘 어우러질 수 있으며 함께 성장하고자 하는 분" at bounding box center [800, 497] width 527 height 20
drag, startPoint x: 707, startPoint y: 485, endPoint x: 741, endPoint y: 487, distance: 34.1
click at [740, 488] on li "팀과 잘 어우러질 수 있으며 함께 성장하고자 하는 분" at bounding box center [800, 497] width 527 height 20
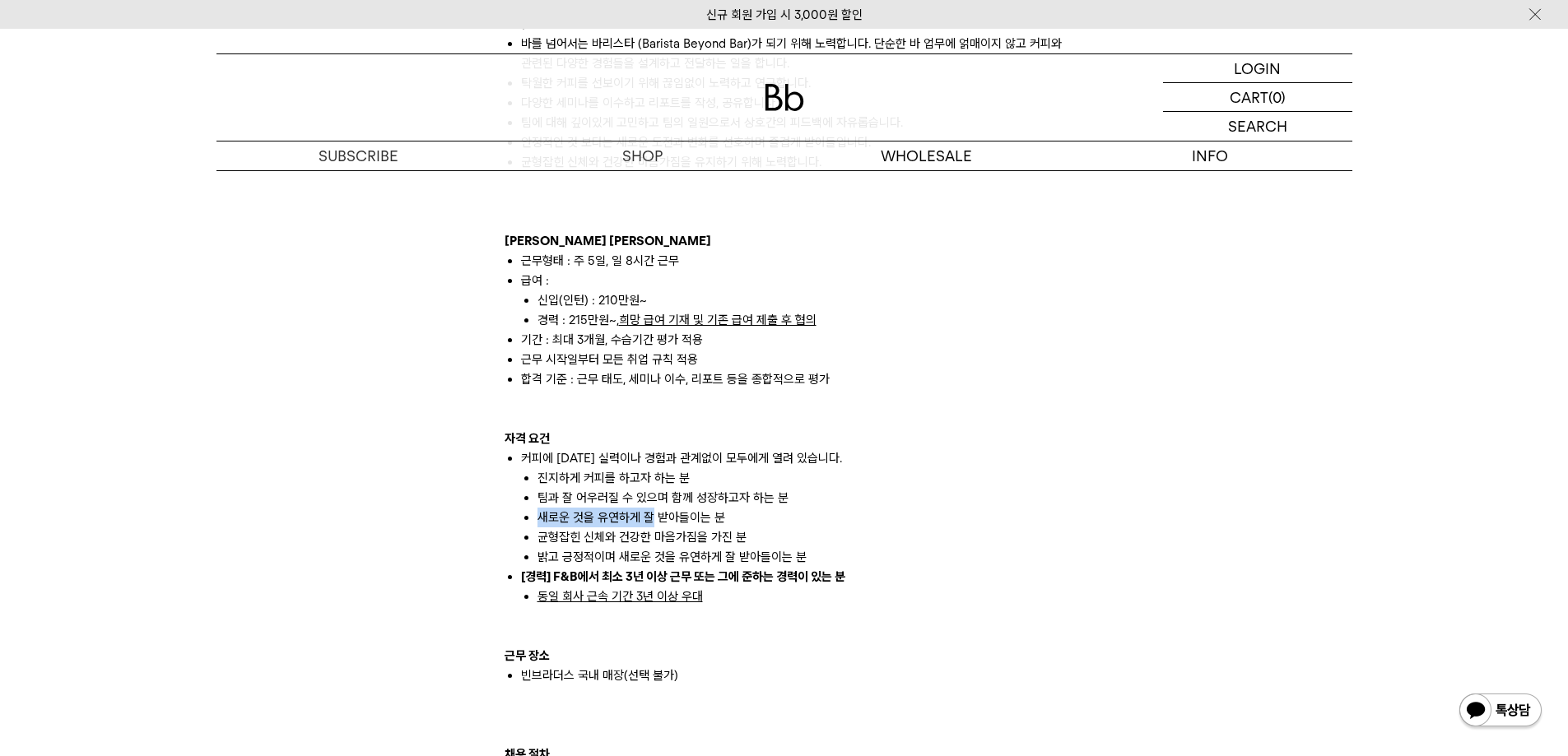
drag, startPoint x: 530, startPoint y: 497, endPoint x: 677, endPoint y: 502, distance: 147.1
click at [667, 501] on ul "진지하게 커피를 하고자 하는 분 팀과 잘 어우러질 수 있으며 함께 성장하고자 하는 분 새로운 것을 유연하게 잘 받아들이는 분 균형잡힌 신체와 …" at bounding box center [793, 517] width 544 height 98
drag, startPoint x: 694, startPoint y: 503, endPoint x: 552, endPoint y: 508, distance: 142.1
click at [693, 508] on li "새로운 것을 유연하게 잘 받아들이는 분" at bounding box center [800, 517] width 527 height 20
drag, startPoint x: 552, startPoint y: 508, endPoint x: 632, endPoint y: 509, distance: 80.0
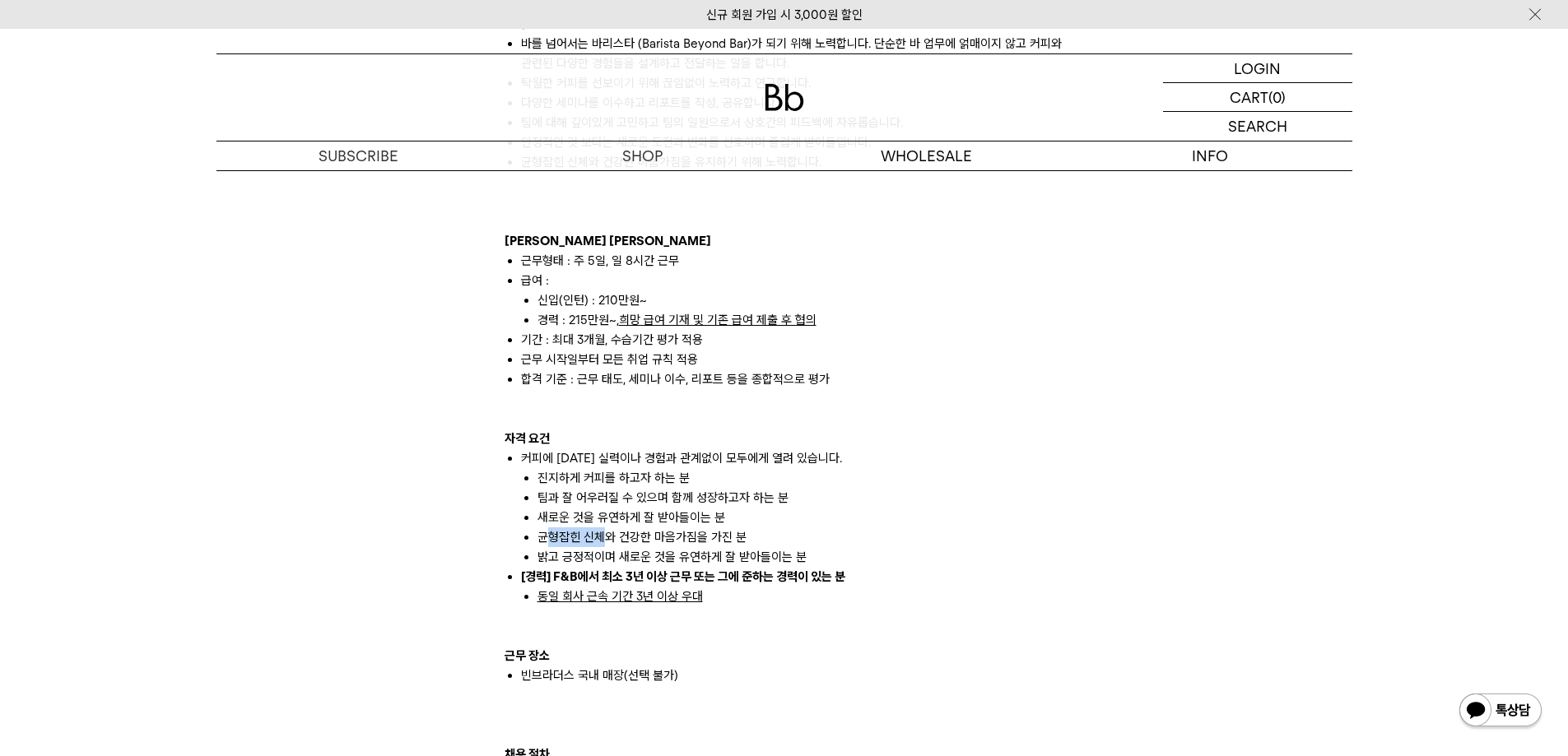
click at [632, 527] on li "균형잡힌 신체와 건강한 마음가짐을 가진 분" at bounding box center [800, 537] width 527 height 20
click at [655, 527] on li "균형잡힌 신체와 건강한 마음가짐을 가진 분" at bounding box center [800, 537] width 527 height 20
drag, startPoint x: 545, startPoint y: 517, endPoint x: 606, endPoint y: 524, distance: 61.4
click at [584, 527] on li "균형잡힌 신체와 건강한 마음가짐을 가진 분" at bounding box center [800, 537] width 527 height 20
click at [607, 527] on li "균형잡힌 신체와 건강한 마음가짐을 가진 분" at bounding box center [800, 537] width 527 height 20
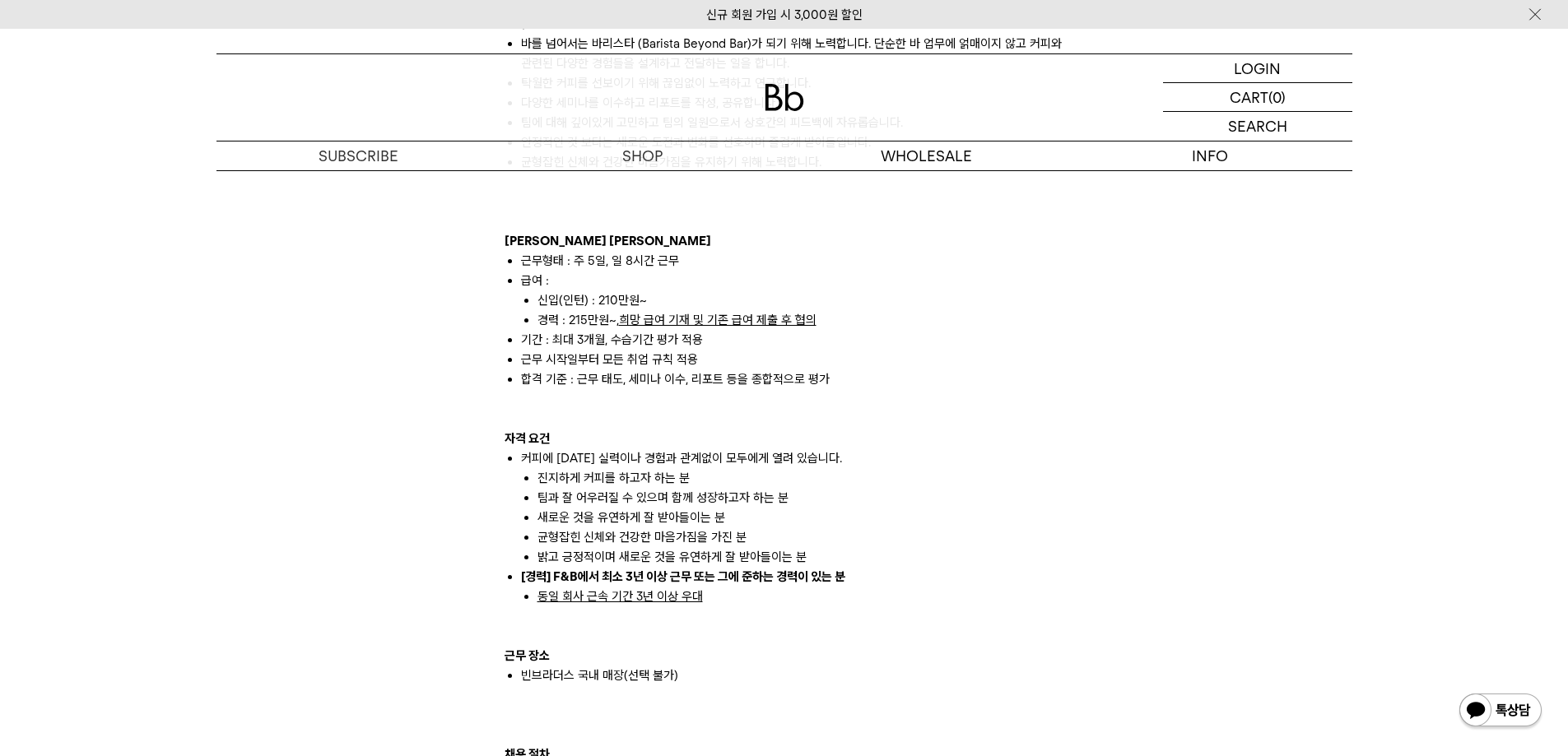
click at [575, 547] on li "밝고 긍정적이며 새로운 것을 유연하게 잘 받아들이는 분" at bounding box center [800, 556] width 527 height 20
drag, startPoint x: 560, startPoint y: 558, endPoint x: 614, endPoint y: 555, distance: 54.1
click at [610, 570] on strong "[경력] F&B에서 최소 3년 이상 근무 또는 그에 준하는 경력이 있는 분" at bounding box center [683, 577] width 324 height 15
drag, startPoint x: 640, startPoint y: 552, endPoint x: 672, endPoint y: 552, distance: 32.0
click at [671, 570] on strong "[경력] F&B에서 최소 3년 이상 근무 또는 그에 준하는 경력이 있는 분" at bounding box center [683, 577] width 324 height 15
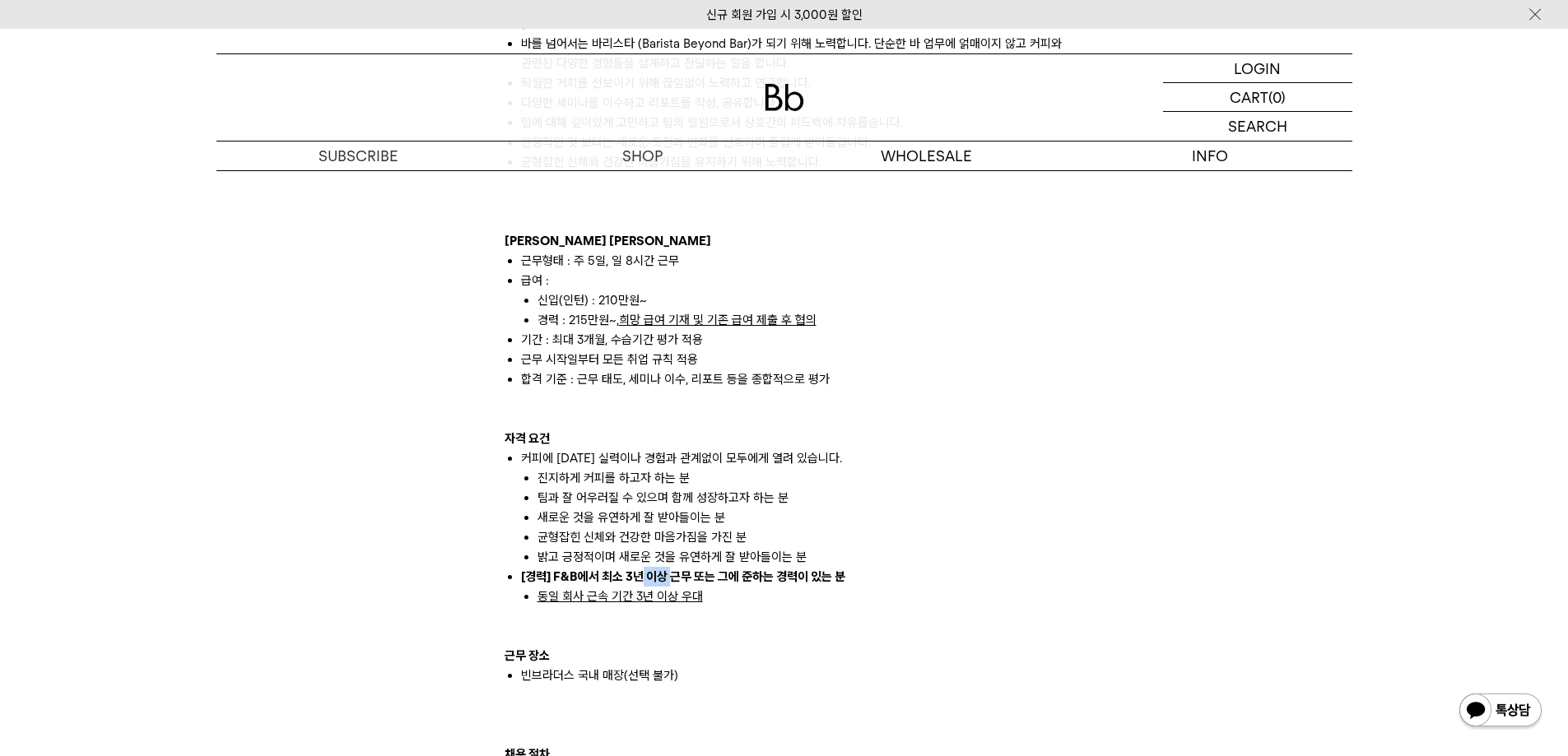
scroll to position [1316, 0]
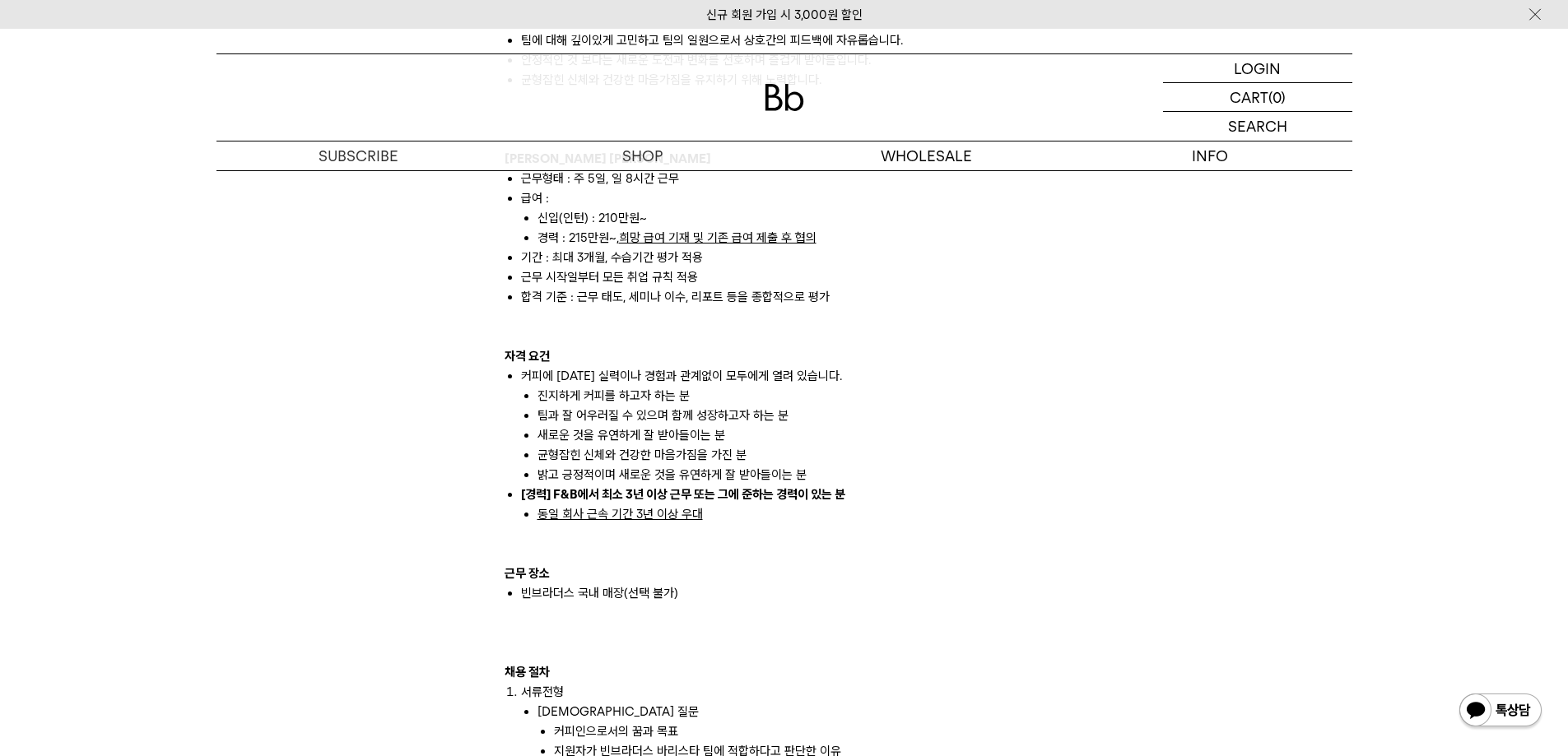
click at [578, 487] on strong "[경력] F&B에서 최소 3년 이상 근무 또는 그에 준하는 경력이 있는 분" at bounding box center [683, 495] width 324 height 15
drag, startPoint x: 613, startPoint y: 471, endPoint x: 697, endPoint y: 478, distance: 84.3
click at [686, 487] on strong "[경력] F&B에서 최소 3년 이상 근무 또는 그에 준하는 경력이 있는 분" at bounding box center [683, 495] width 324 height 15
click at [718, 487] on strong "[경력] F&B에서 최소 3년 이상 근무 또는 그에 준하는 경력이 있는 분" at bounding box center [683, 495] width 324 height 15
drag, startPoint x: 701, startPoint y: 474, endPoint x: 772, endPoint y: 496, distance: 74.3
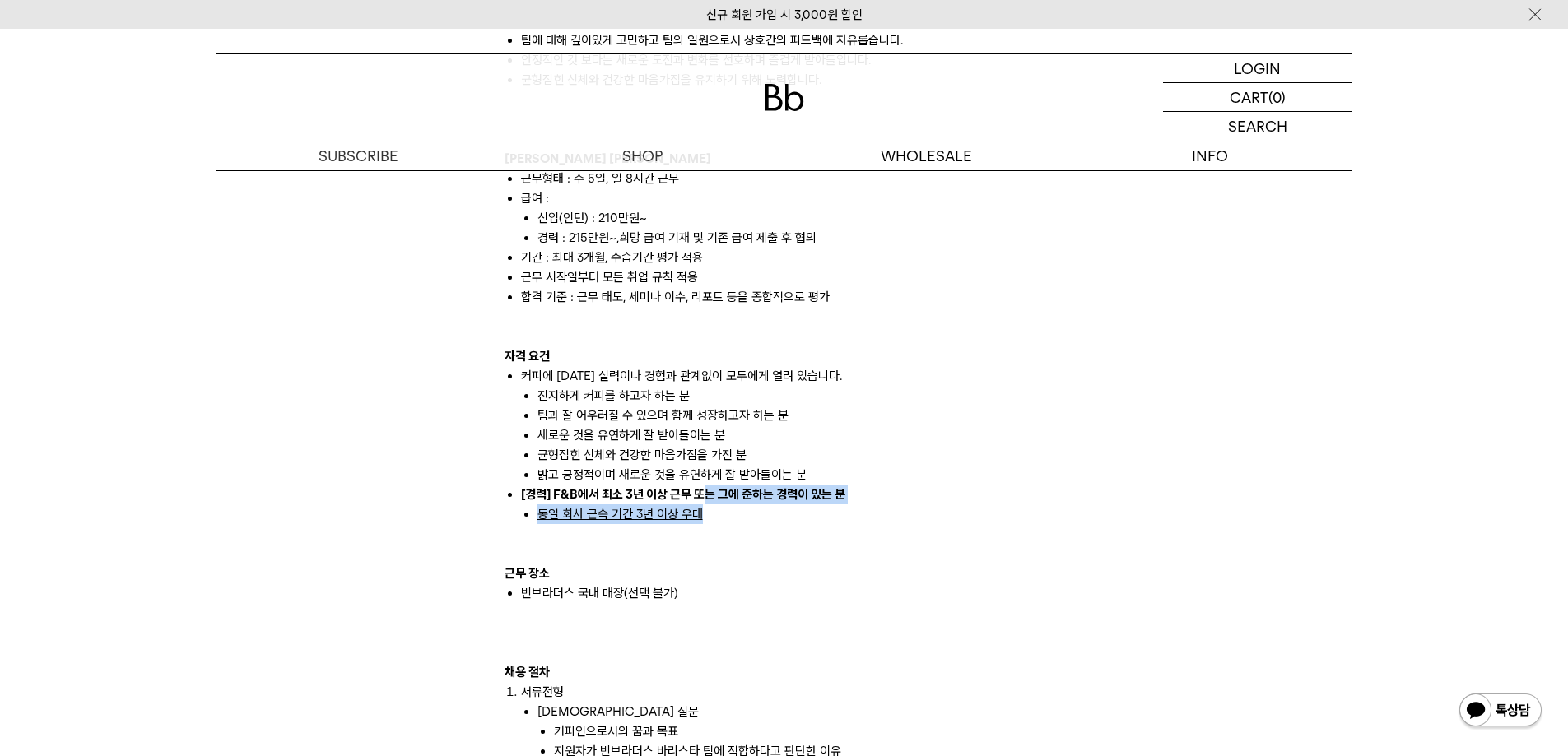
click at [772, 496] on li "[경력] F&B에서 최소 3년 이상 근무 또는 그에 준하는 경력이 있는 분 동일 회사 근속 기간 3년 이상 우대" at bounding box center [793, 504] width 544 height 39
click at [771, 504] on li "동일 회사 근속 기간 3년 이상 우대" at bounding box center [800, 513] width 527 height 20
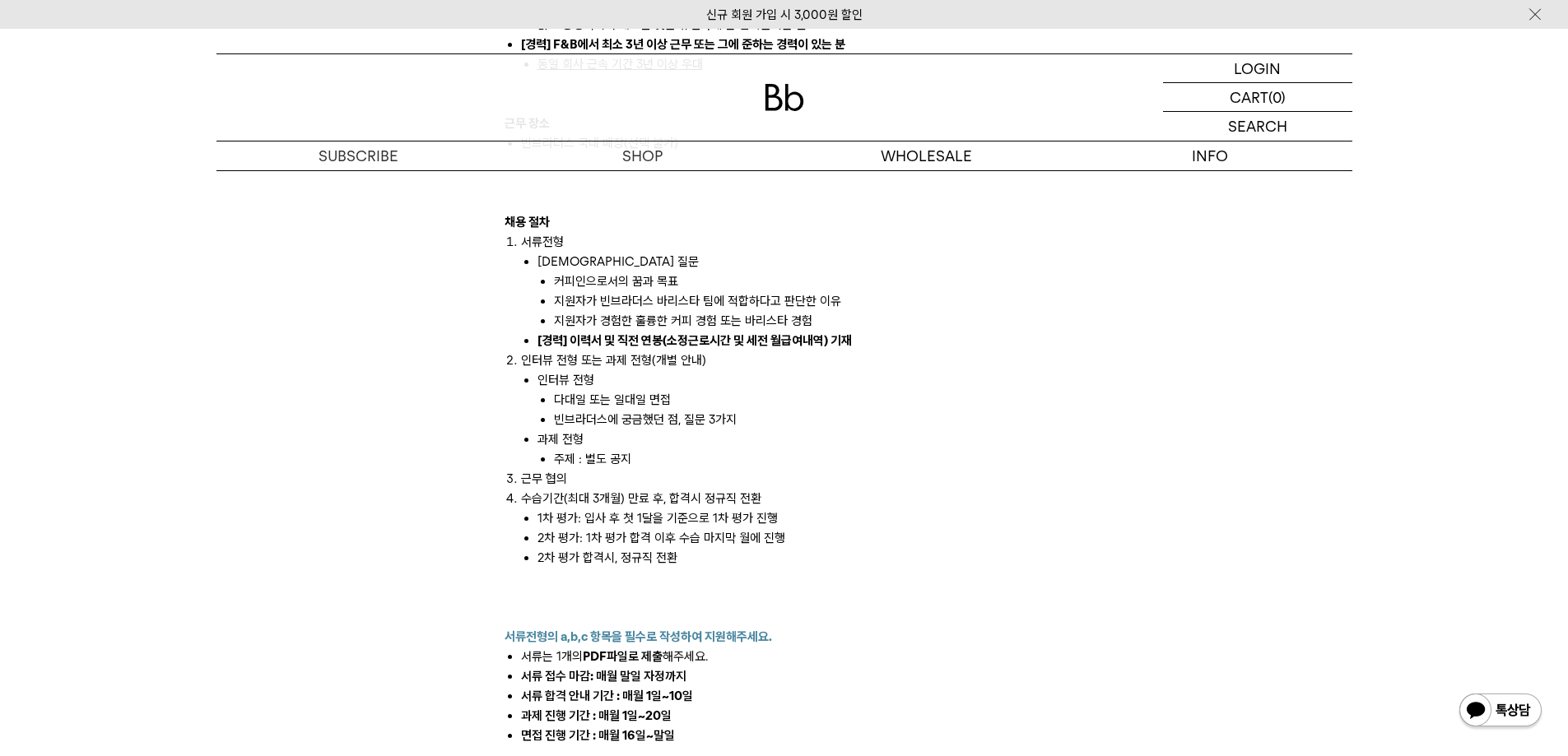
scroll to position [1810, 0]
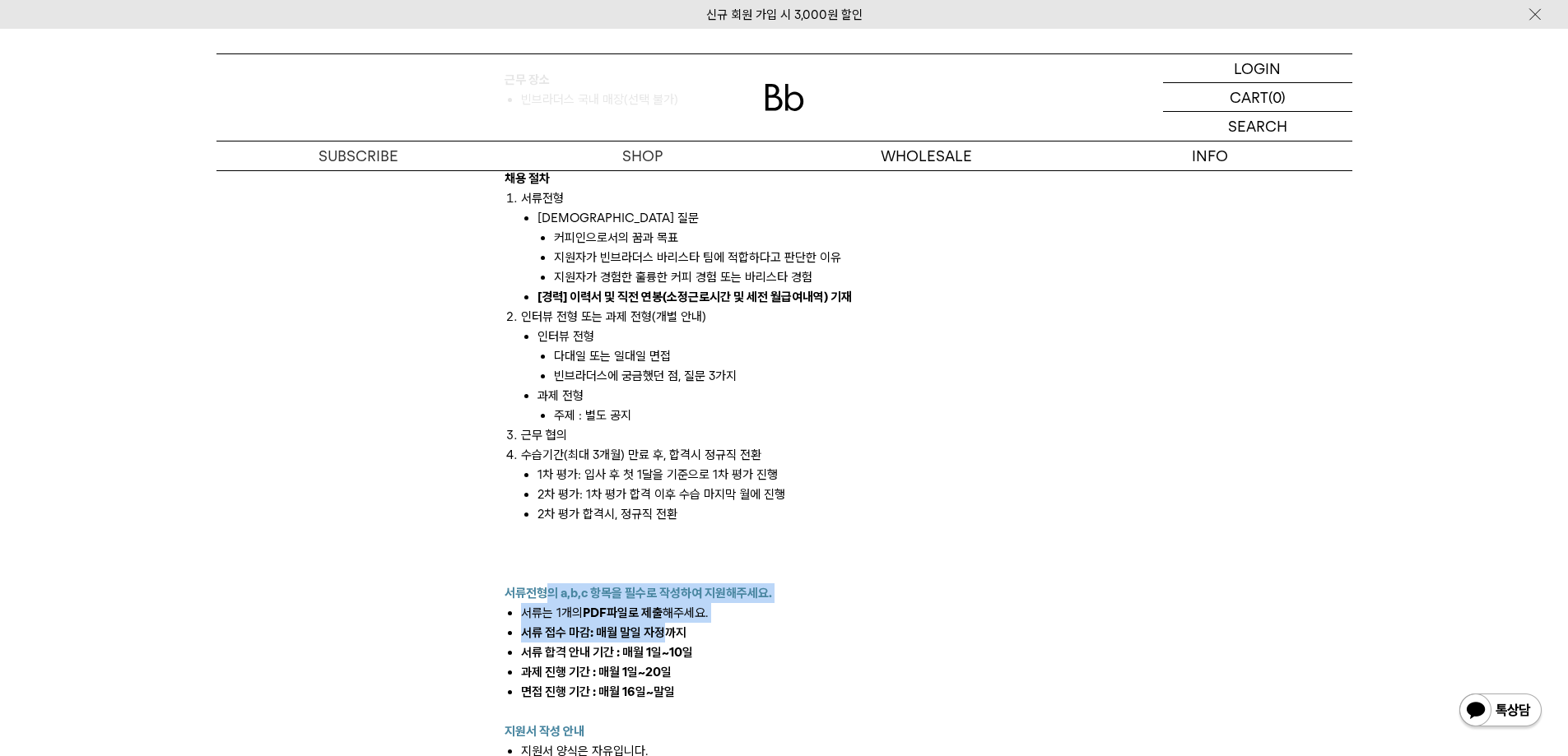
drag, startPoint x: 594, startPoint y: 590, endPoint x: 679, endPoint y: 608, distance: 86.9
click at [671, 604] on div "빈브라더스는 에이블커피그룹의 스페셜티 커피브랜드입니다. 2014년 합정점을 시작으로 국내외 12개 매장을 모두 빈브라더스가 직접 운영하고 있습…" at bounding box center [784, 60] width 560 height 1599
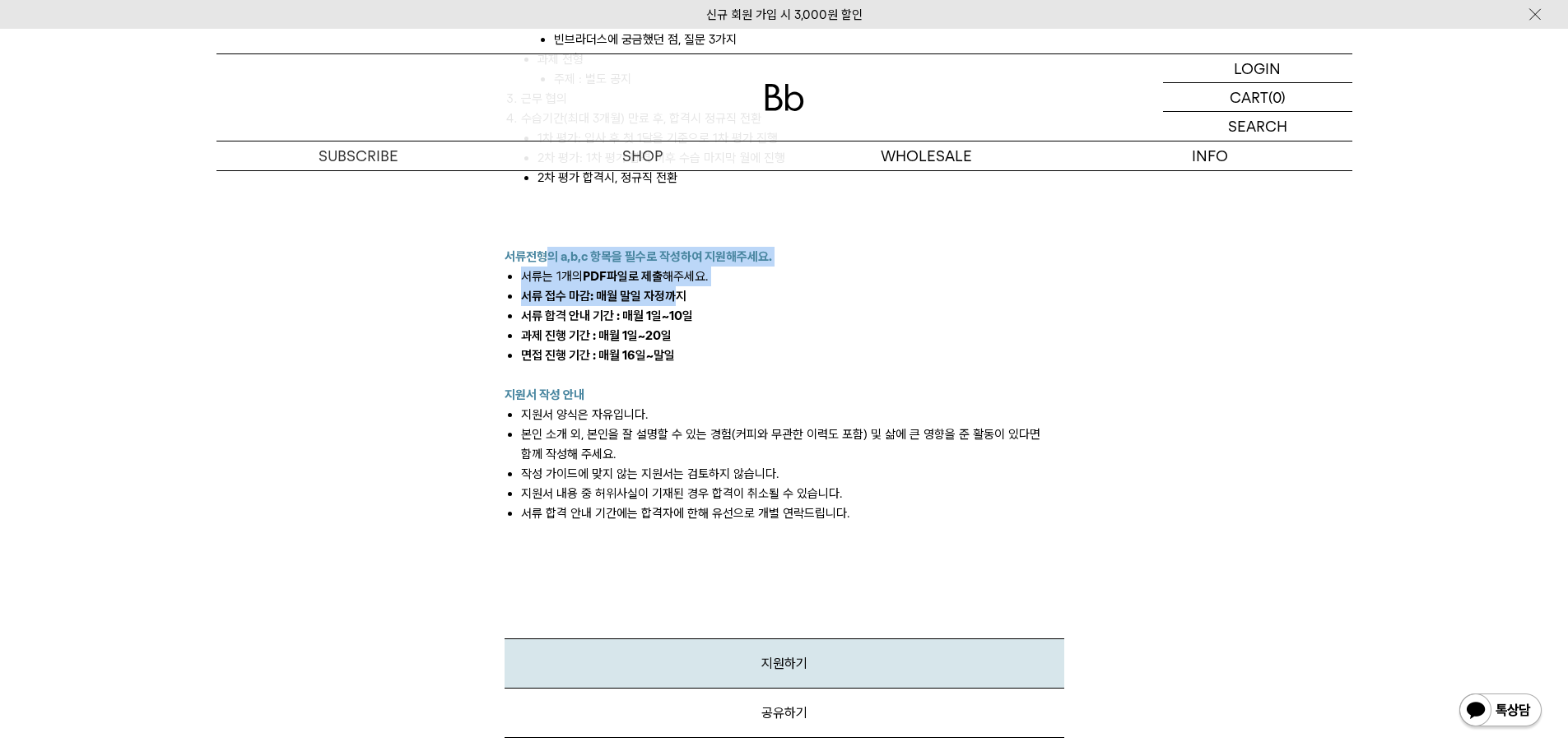
scroll to position [2139, 0]
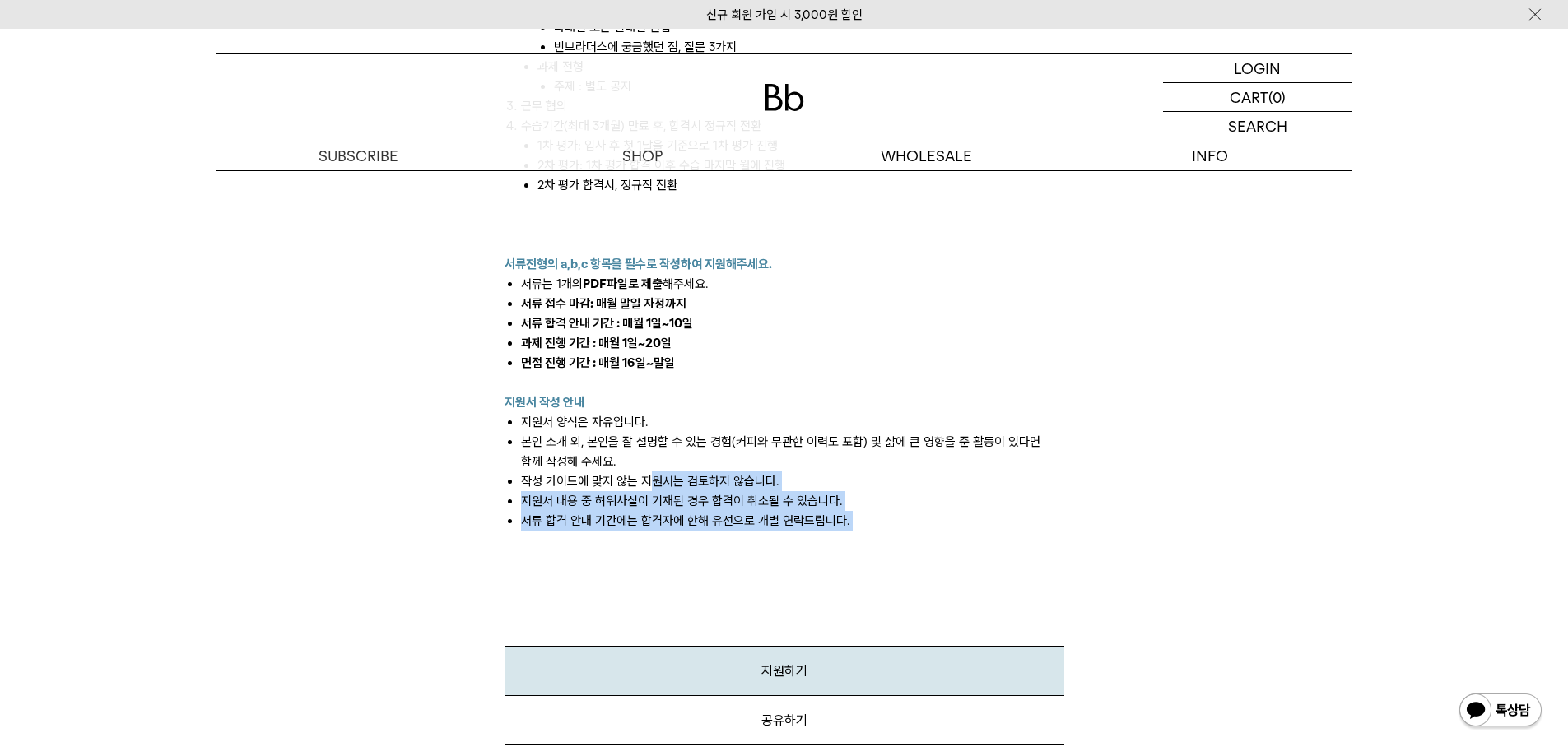
drag, startPoint x: 705, startPoint y: 517, endPoint x: 632, endPoint y: 468, distance: 87.9
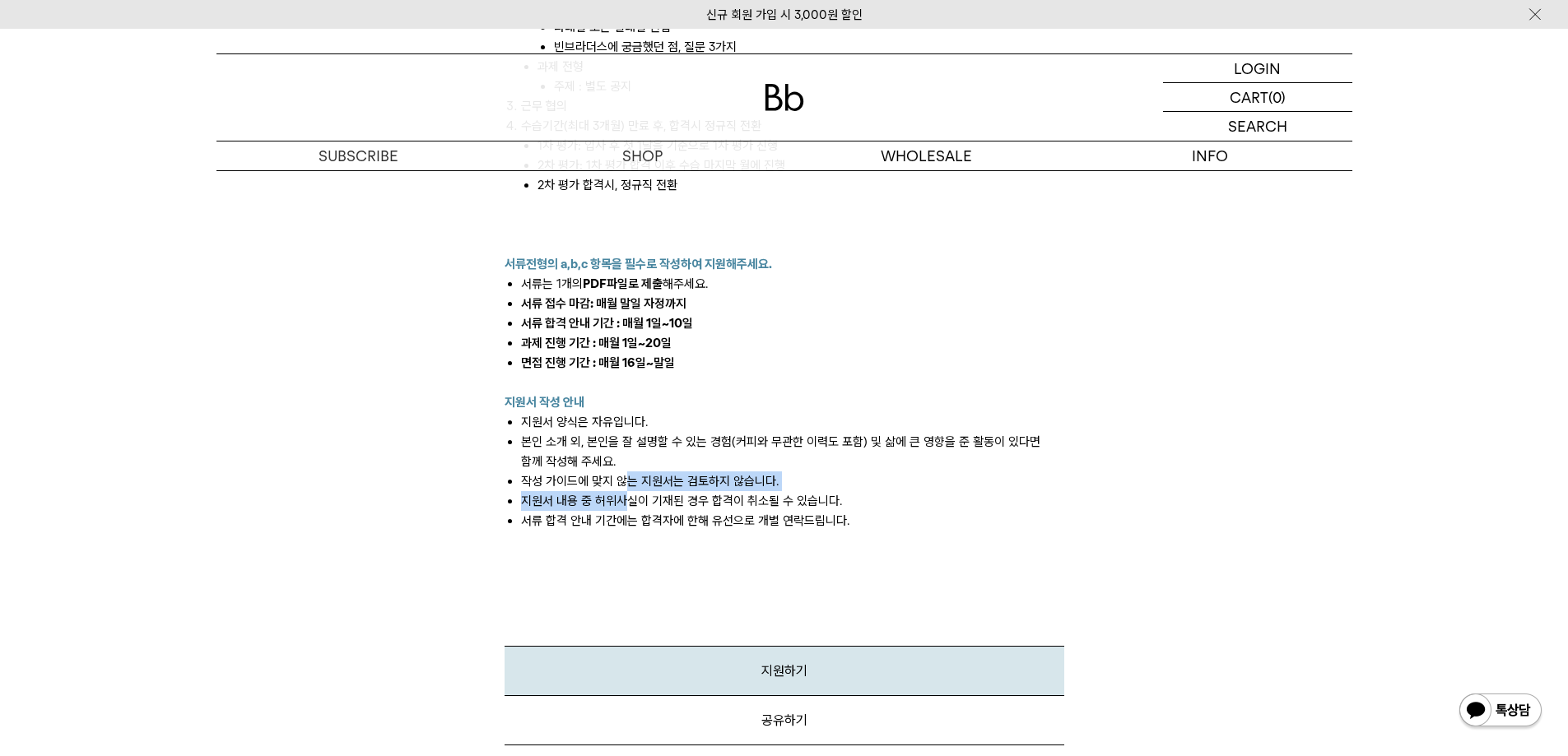
click at [631, 471] on ul "지원서 양식은 자유입니다. 본인 소개 외, 본인을 잘 설명할 수 있는 경험(커피와 무관한 이력도 포함) 및 삶에 큰 영향을 준 활동이 있다면 …" at bounding box center [784, 471] width 560 height 118
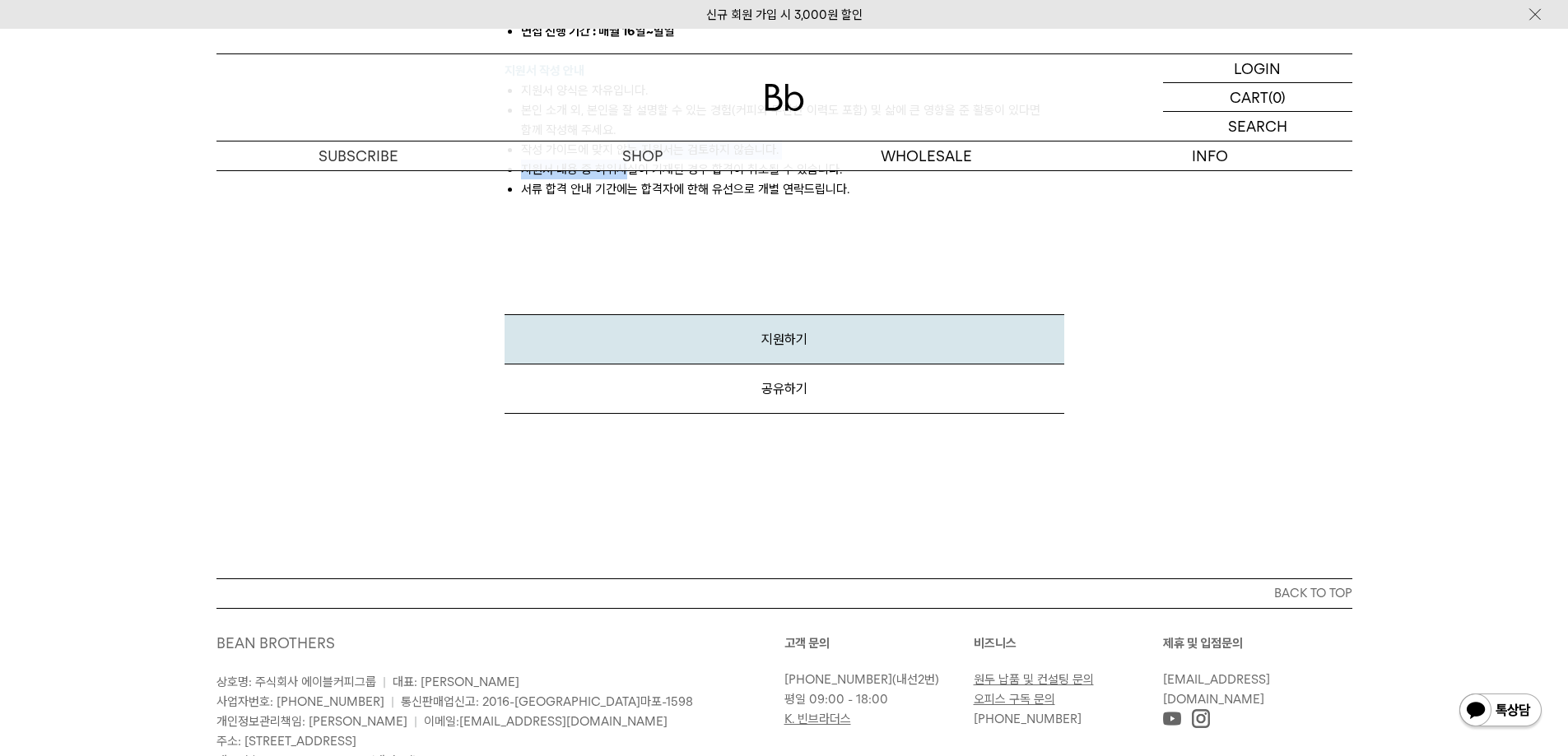
scroll to position [2587, 0]
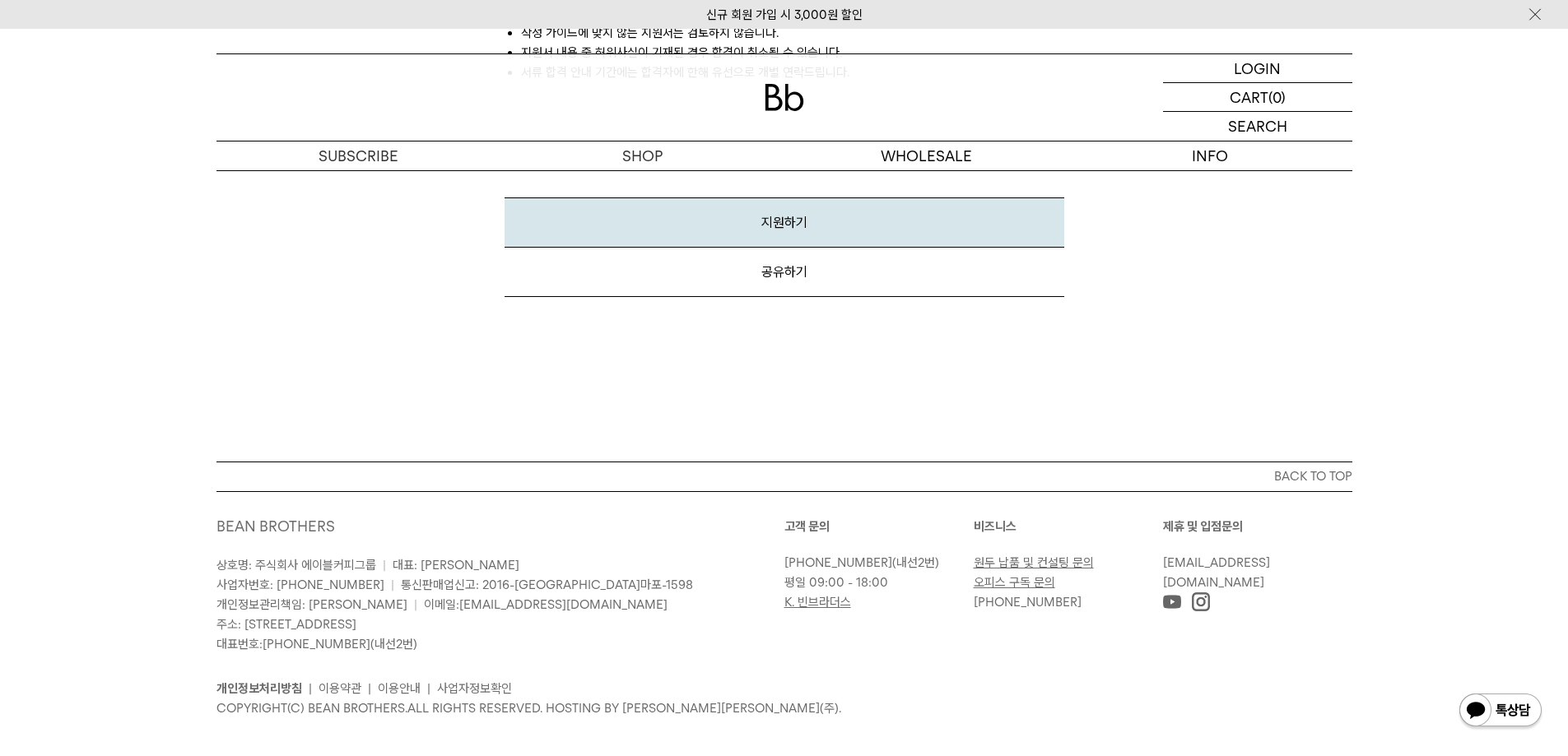
click at [438, 557] on span "대표: [PERSON_NAME]" at bounding box center [455, 565] width 127 height 15
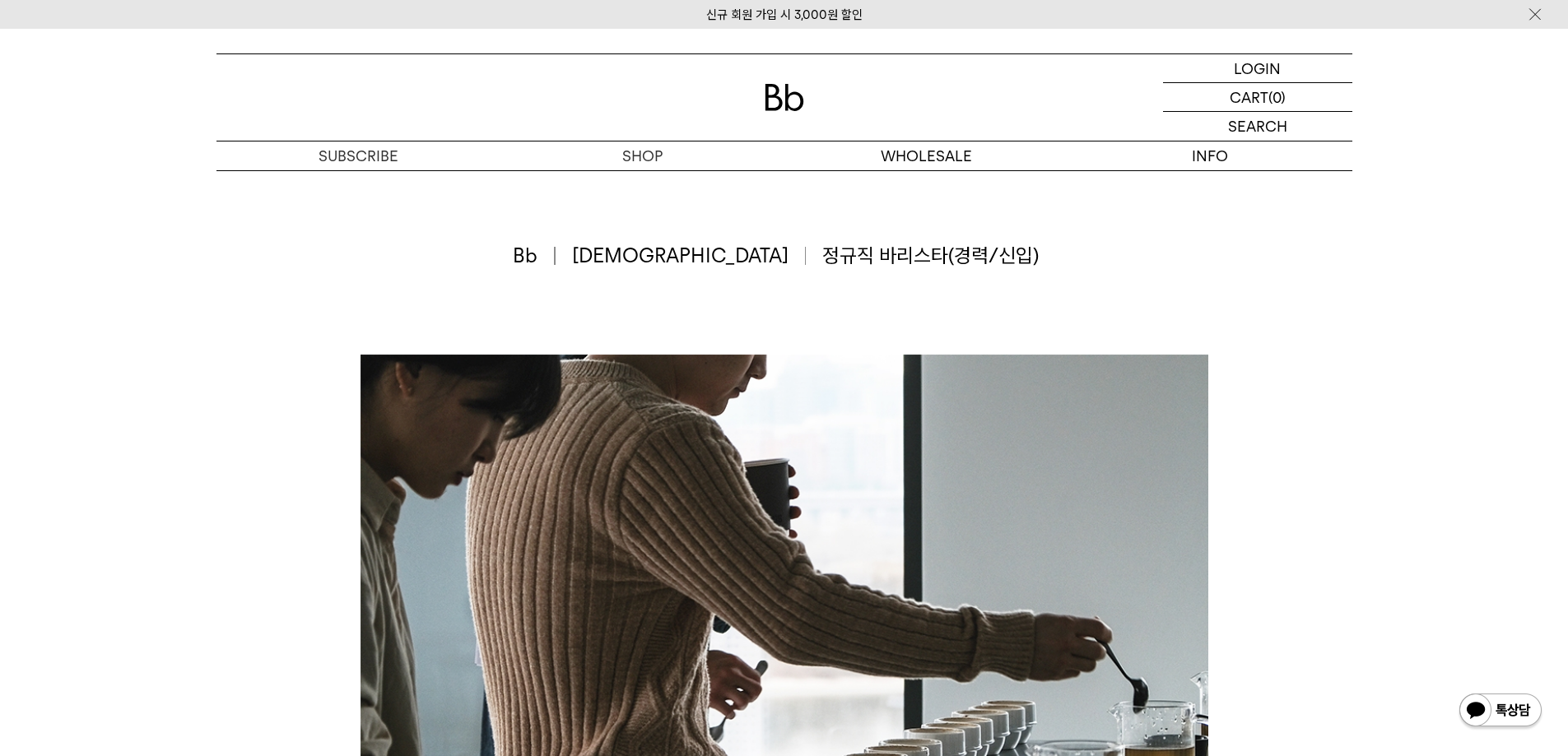
scroll to position [0, 0]
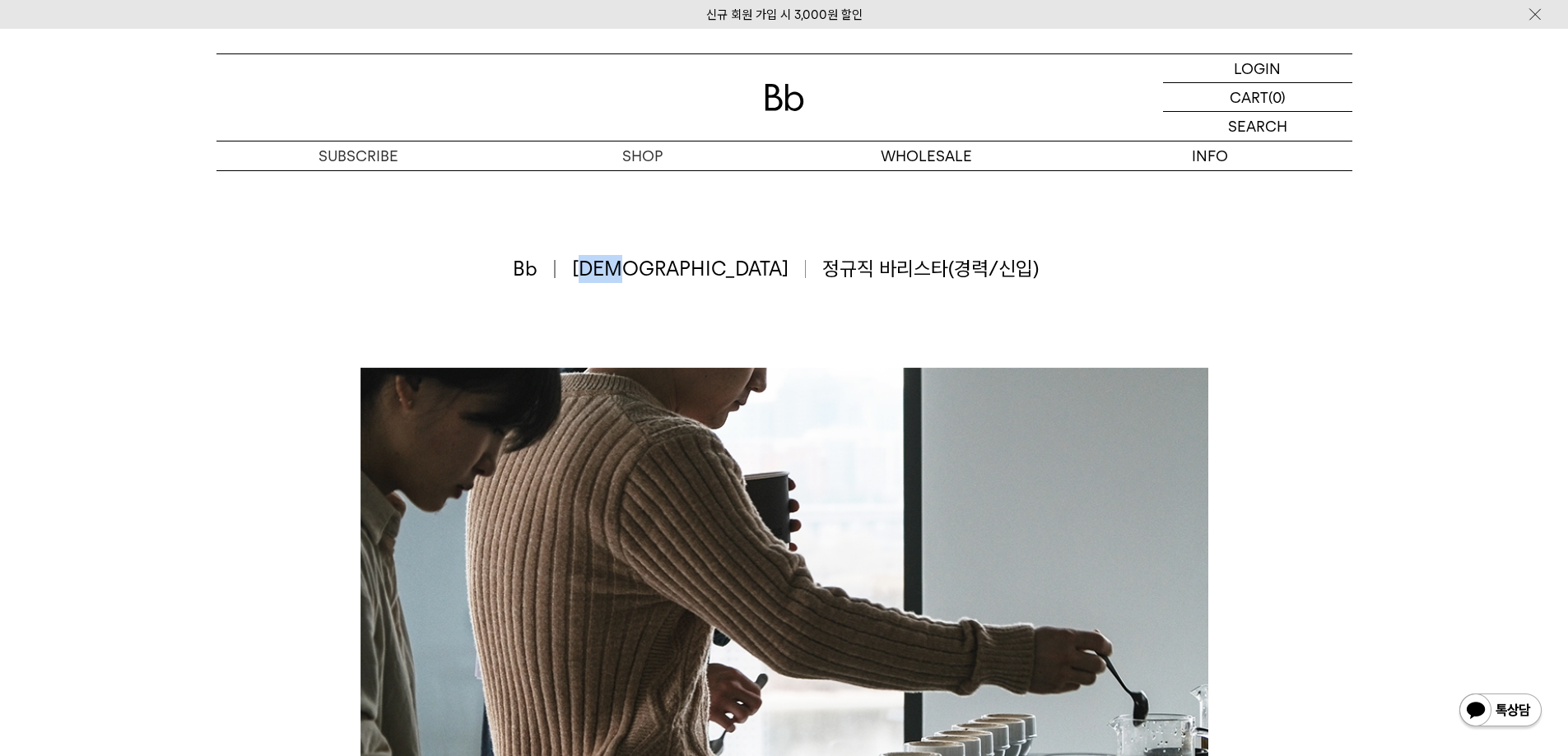
drag, startPoint x: 713, startPoint y: 275, endPoint x: 803, endPoint y: 334, distance: 107.6
click at [767, 302] on div "Bb 바리스타 정규직 바리스타(경력/신입)" at bounding box center [784, 269] width 1136 height 198
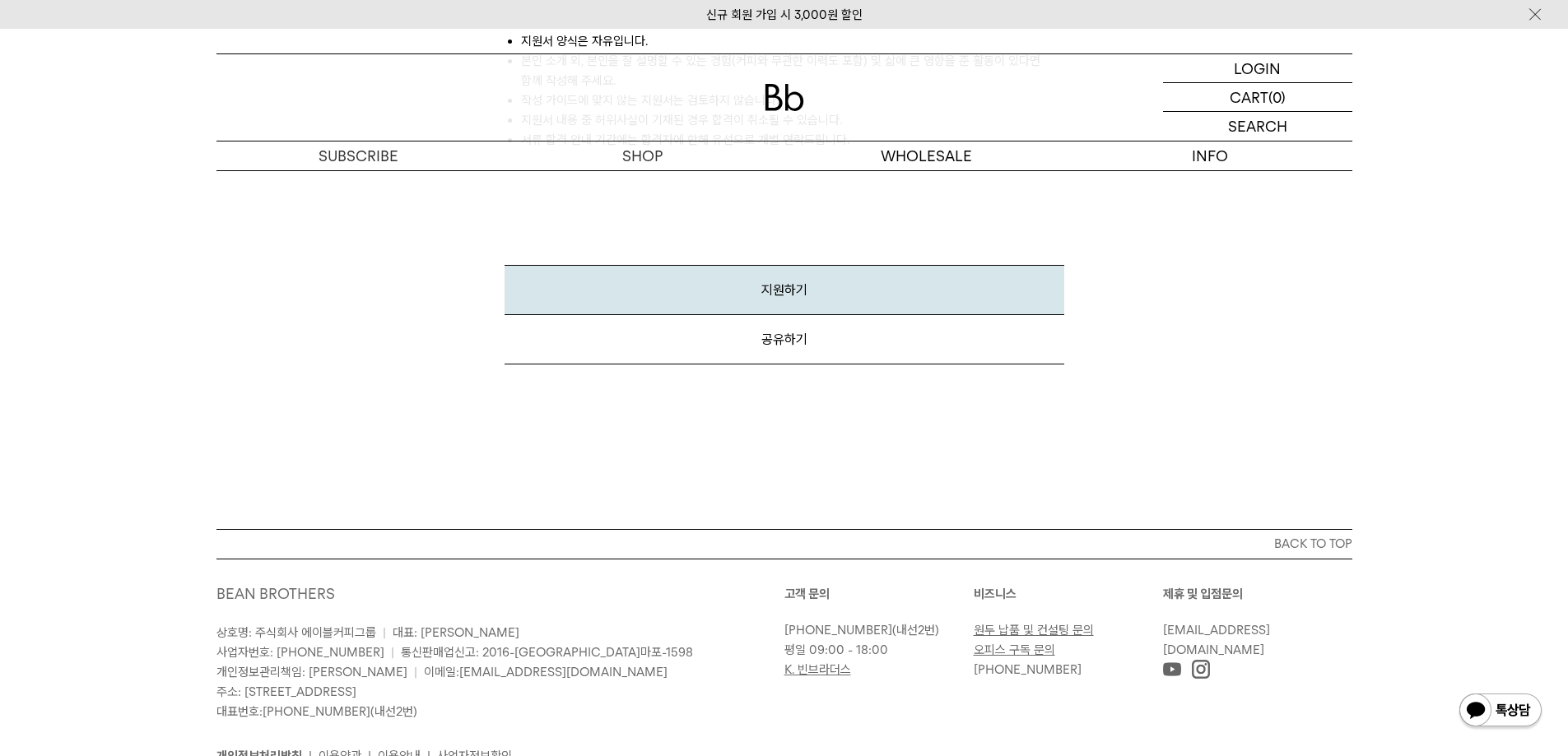
scroll to position [2587, 0]
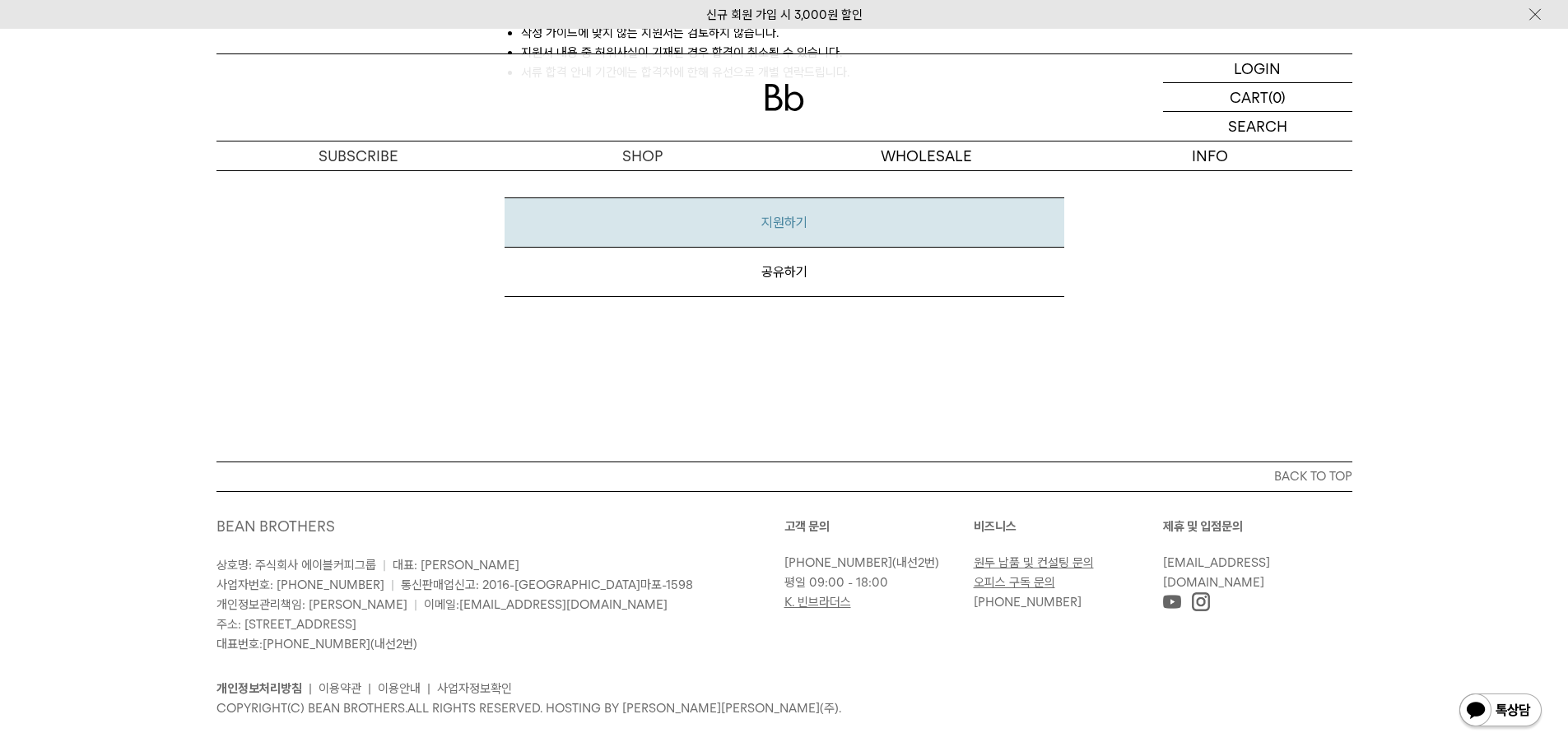
click at [788, 200] on link "지원하기" at bounding box center [784, 223] width 560 height 51
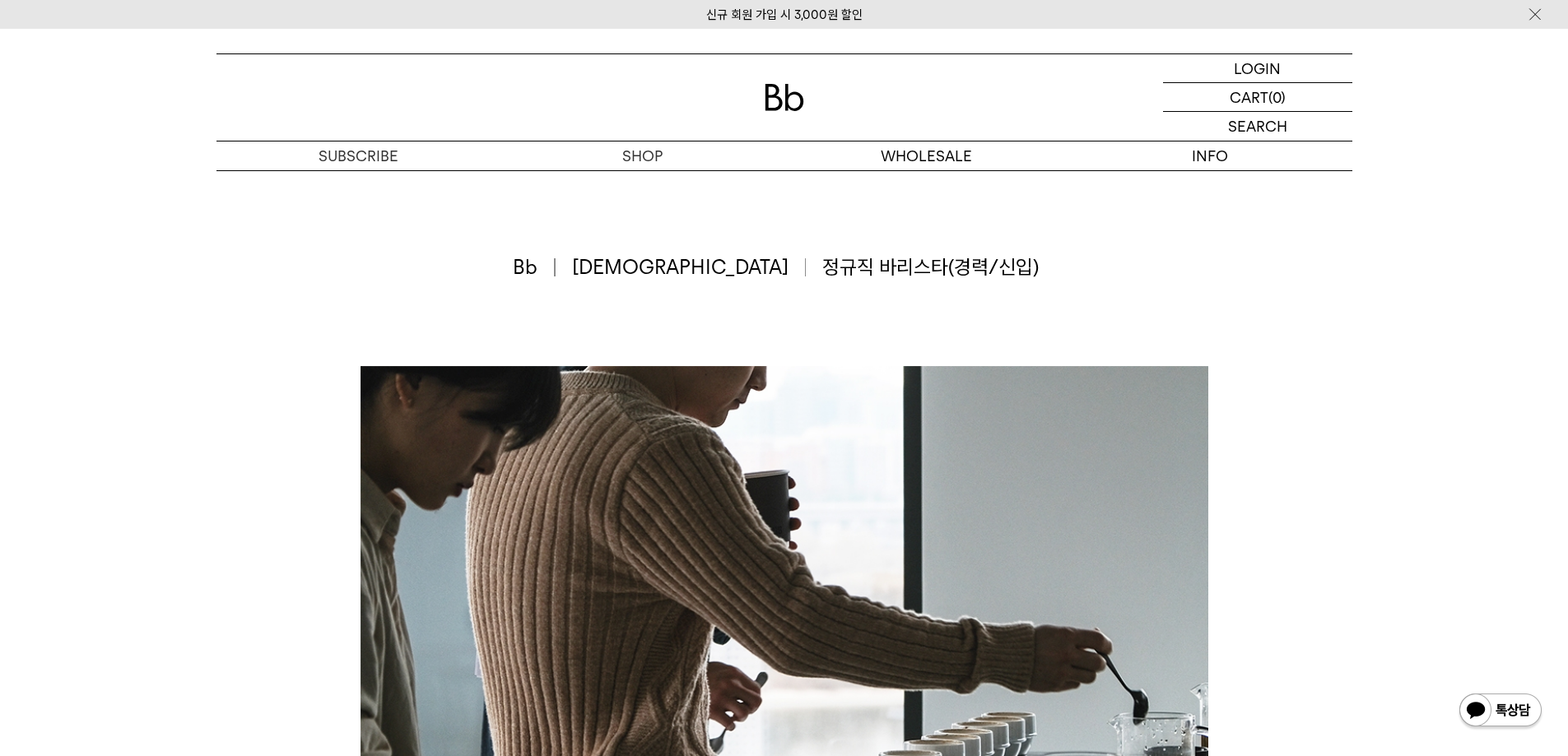
scroll to position [0, 0]
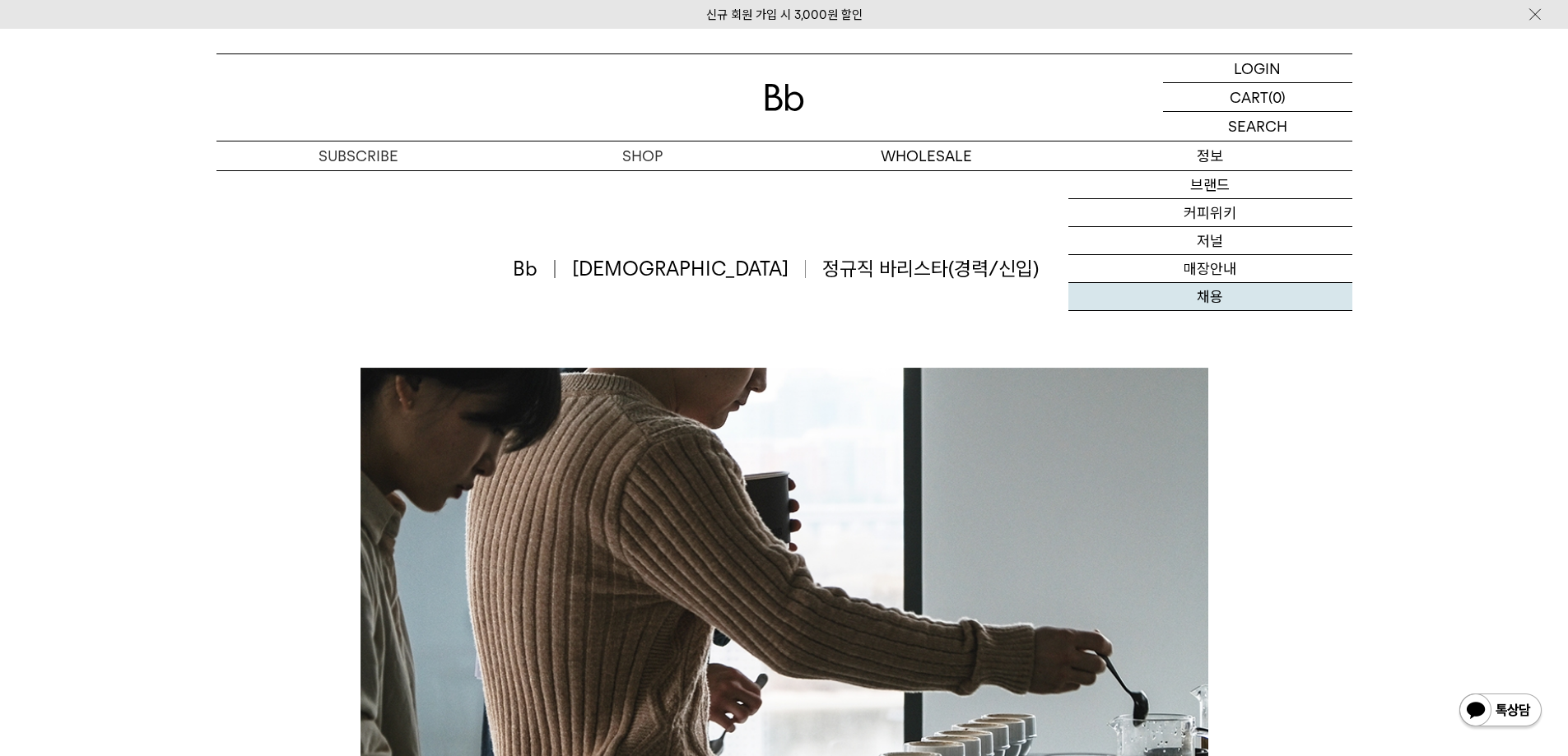
click at [1213, 295] on link "채용" at bounding box center [1210, 297] width 284 height 28
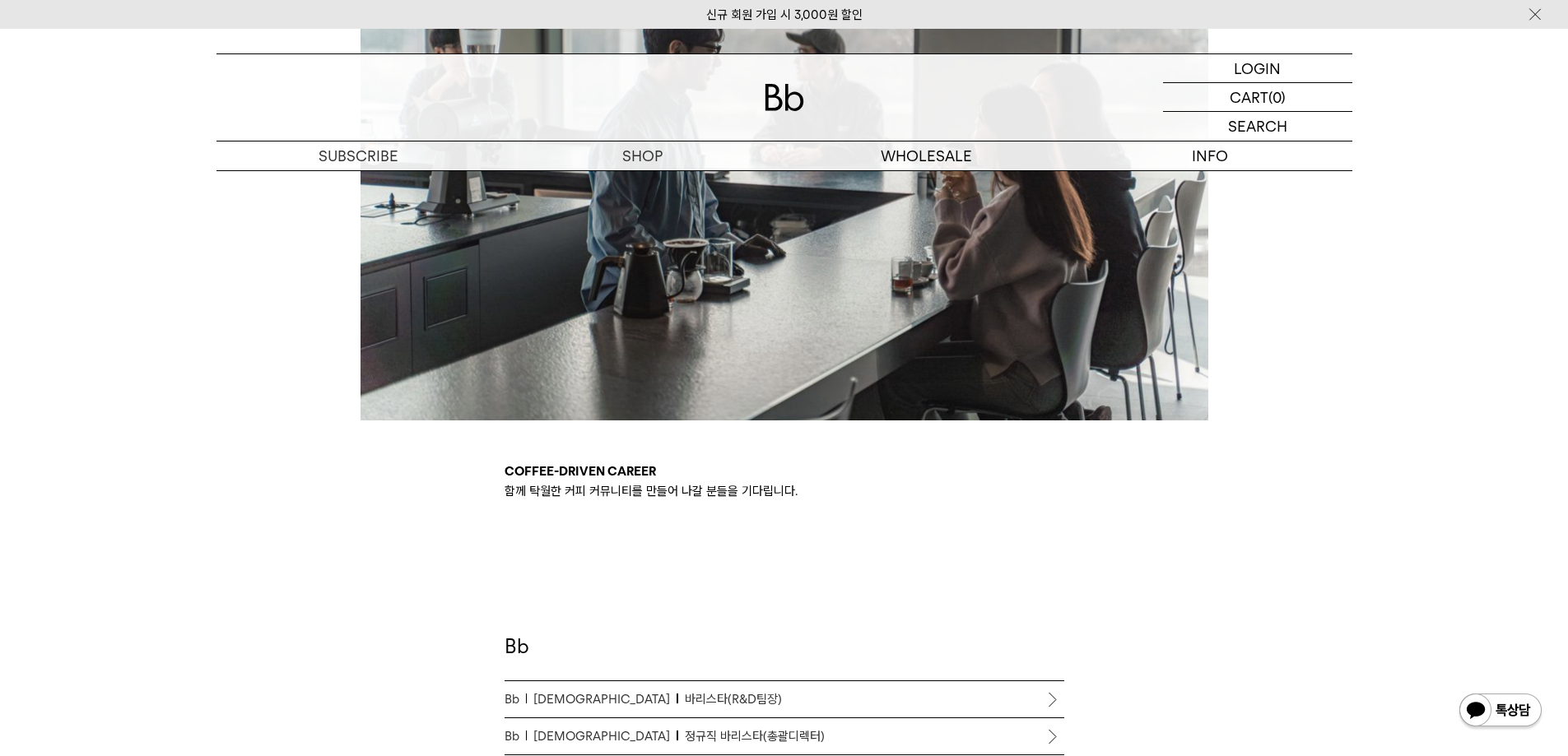
scroll to position [411, 0]
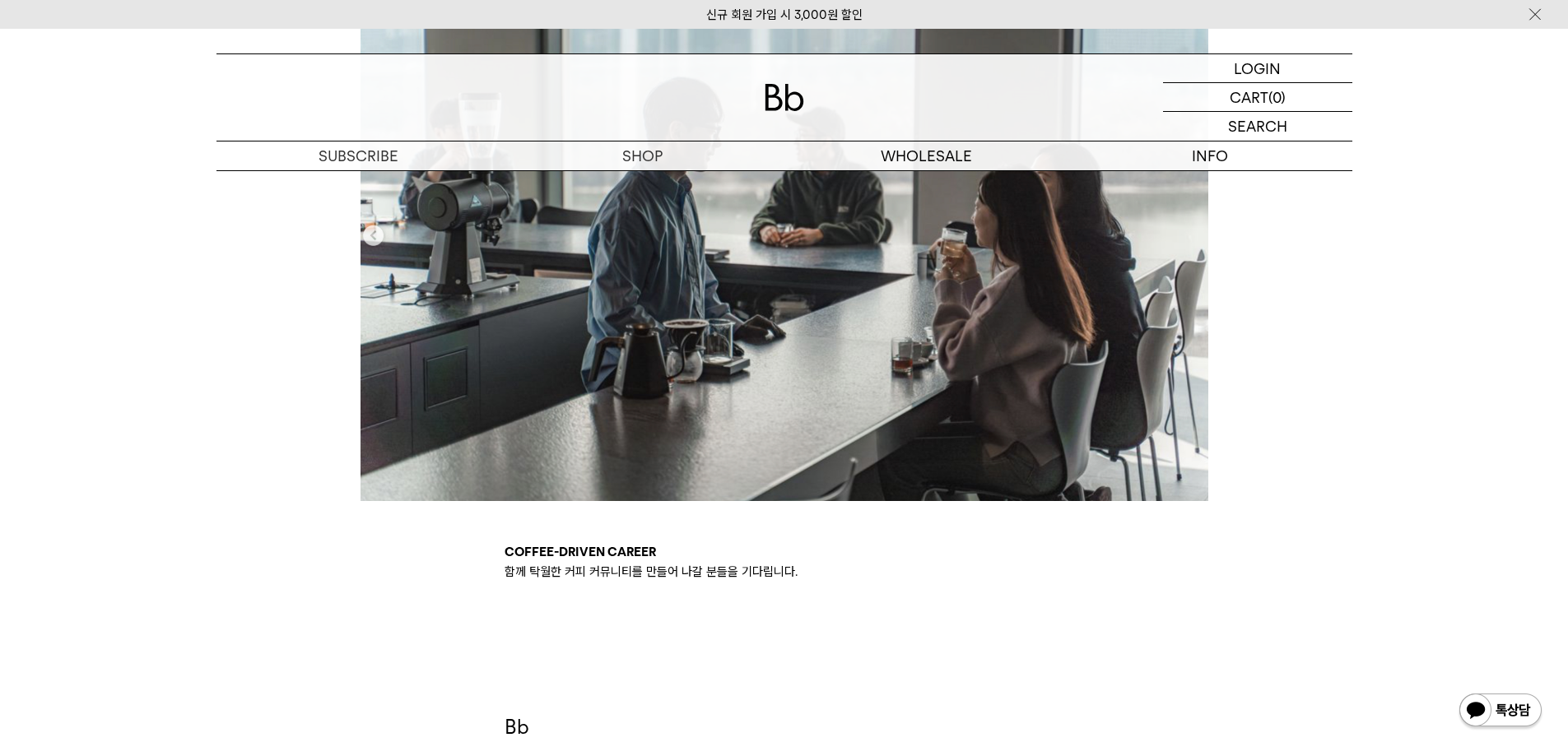
click at [657, 384] on img at bounding box center [784, 228] width 847 height 544
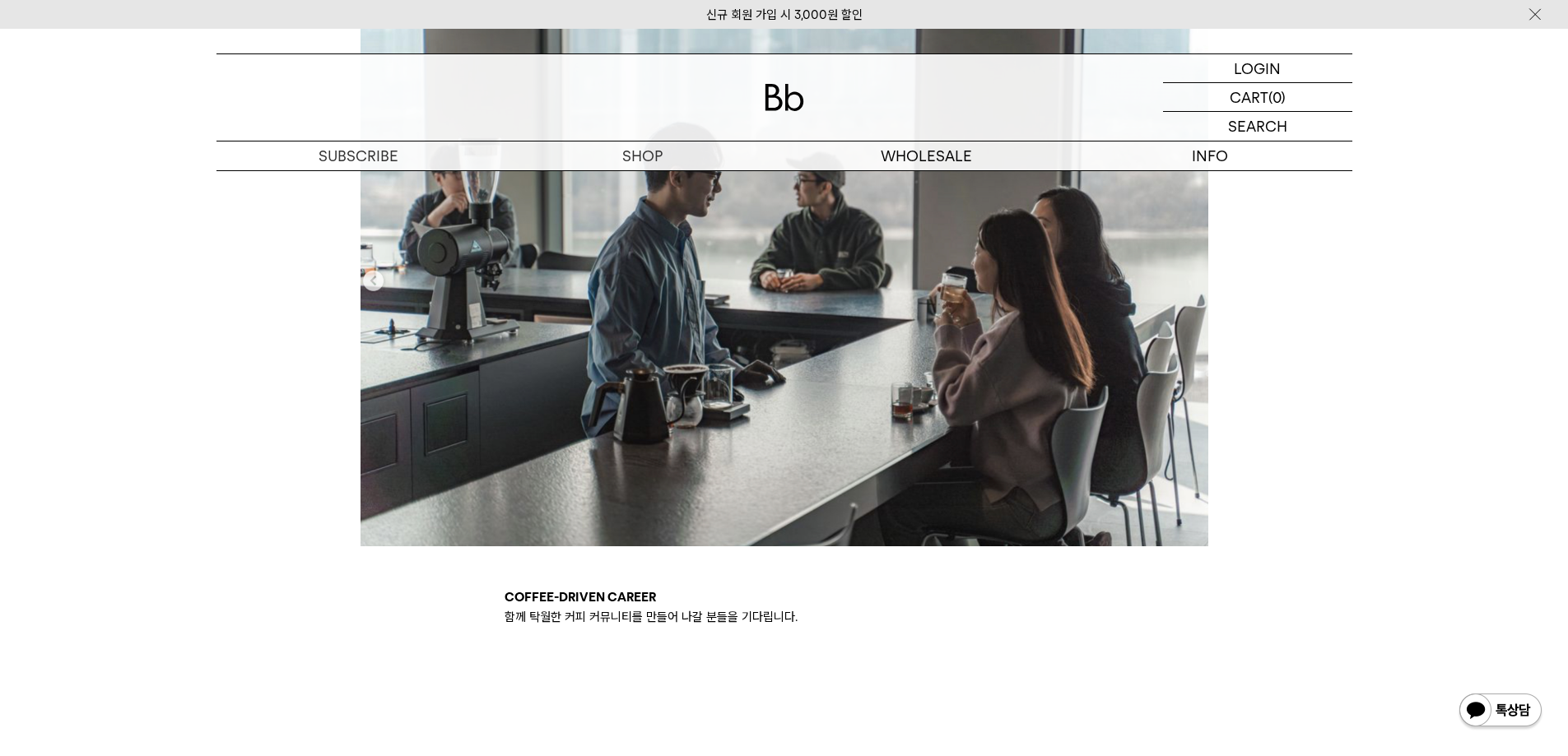
scroll to position [329, 0]
